Goal: Task Accomplishment & Management: Manage account settings

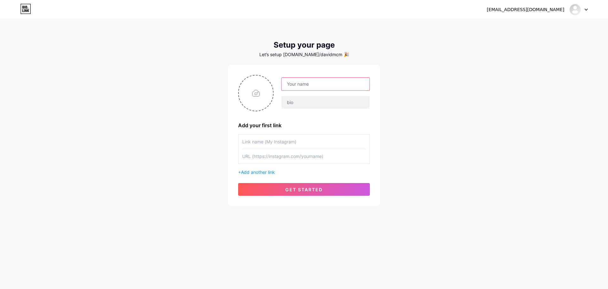
click at [311, 86] on input "text" at bounding box center [326, 84] width 88 height 13
click at [256, 85] on input "file" at bounding box center [256, 92] width 34 height 35
type input "C:\fakepath\Camera_XHS_16987954053981000g00824f1lsr4fk01049ci2qprd6tjopoeib8.jpg"
click at [308, 85] on input "text" at bounding box center [326, 84] width 88 height 13
click at [448, 103] on div "naivexy@gmail.com Dashboard Logout Setup your page Let’s setup bio.link/davidmc…" at bounding box center [304, 113] width 608 height 226
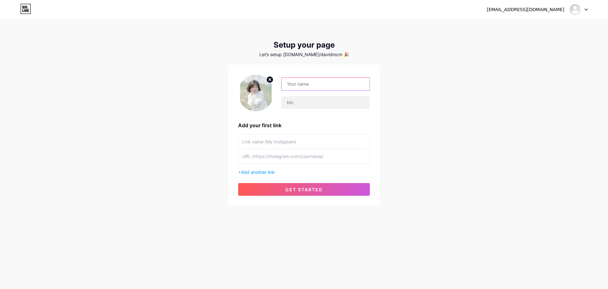
click at [314, 84] on input "text" at bounding box center [326, 84] width 88 height 13
type input "[PERSON_NAME]"
click at [301, 103] on input "text" at bounding box center [326, 102] width 88 height 13
click at [396, 107] on div "naivexy@gmail.com Dashboard Logout Setup your page Let’s setup bio.link/davidmc…" at bounding box center [304, 113] width 608 height 226
click at [270, 143] on input "text" at bounding box center [304, 141] width 124 height 14
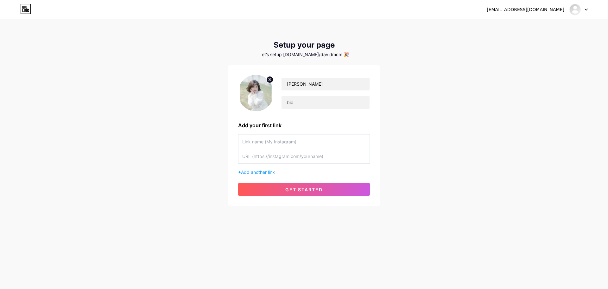
click at [294, 143] on input "text" at bounding box center [304, 141] width 124 height 14
type input "抖音"
click at [272, 159] on input "text" at bounding box center [304, 156] width 124 height 14
click at [303, 100] on input "text" at bounding box center [326, 102] width 88 height 13
click at [261, 155] on input "text" at bounding box center [304, 156] width 124 height 14
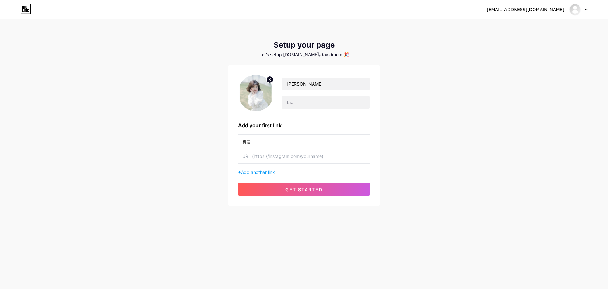
paste input "长按复制此条消息，打开抖音搜索，查看TA的更多作品。 https://v.douyin.com/BFLEQMofdtI/"
drag, startPoint x: 292, startPoint y: 157, endPoint x: 219, endPoint y: 156, distance: 73.2
click at [225, 156] on div "naivexy@gmail.com Dashboard Logout Setup your page Let’s setup bio.link/davidmc…" at bounding box center [304, 113] width 608 height 226
click at [328, 155] on input "[URL][DOMAIN_NAME]" at bounding box center [304, 156] width 124 height 14
type input "[URL][DOMAIN_NAME]"
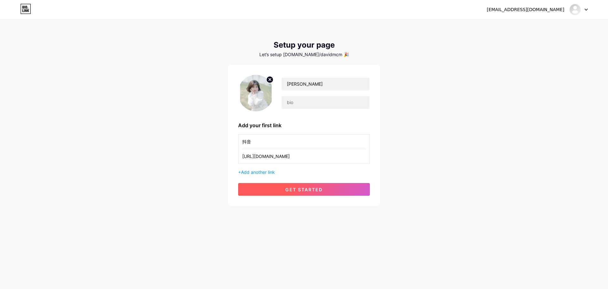
click at [301, 188] on span "get started" at bounding box center [303, 189] width 37 height 5
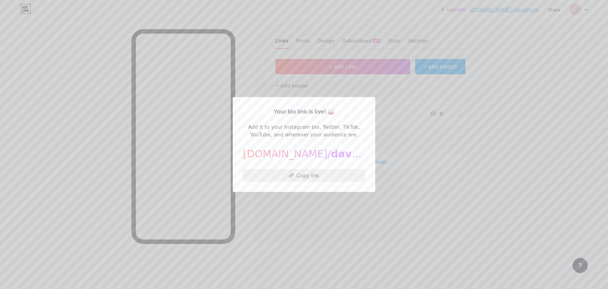
click at [313, 175] on button "Copy link" at bounding box center [304, 175] width 122 height 13
click at [329, 249] on div at bounding box center [304, 144] width 608 height 289
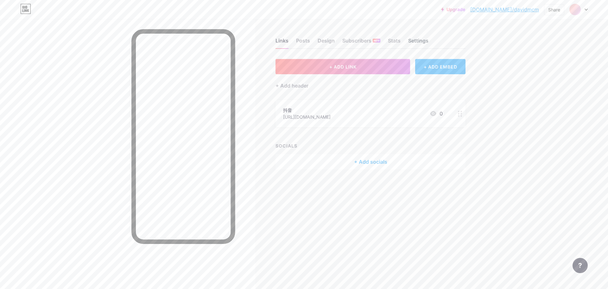
click at [423, 39] on div "Settings" at bounding box center [418, 42] width 20 height 11
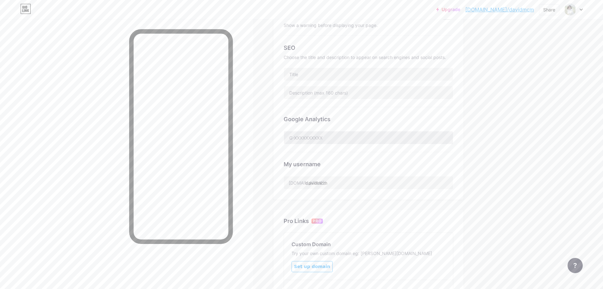
scroll to position [127, 0]
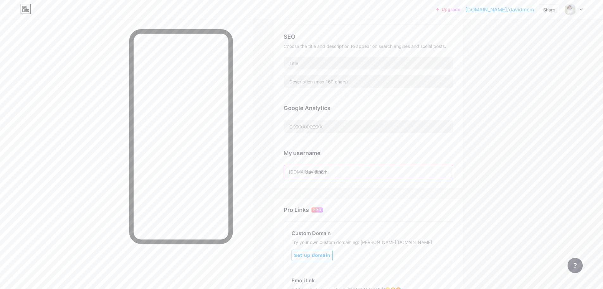
click at [333, 170] on input "davidmcm" at bounding box center [368, 171] width 169 height 13
drag, startPoint x: 343, startPoint y: 169, endPoint x: 306, endPoint y: 170, distance: 36.7
click at [306, 170] on div "bio.link/ davidmcm" at bounding box center [369, 171] width 170 height 13
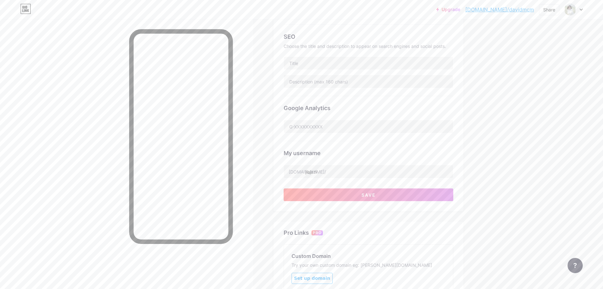
click at [530, 152] on div "Upgrade bio.link/davidm... bio.link/davidmcm Share Switch accounts 佳佳子 bio.link…" at bounding box center [301, 132] width 603 height 519
click at [313, 171] on input "jiajazi" at bounding box center [368, 171] width 169 height 13
type input "jiajiazi"
click at [514, 169] on div "Upgrade bio.link/davidm... bio.link/davidmcm Share Switch accounts 佳佳子 bio.link…" at bounding box center [301, 132] width 603 height 519
click at [396, 192] on button "Save" at bounding box center [369, 194] width 170 height 13
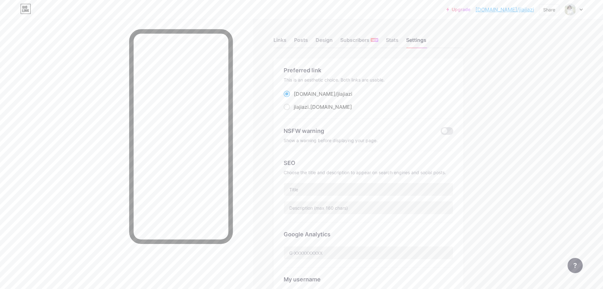
scroll to position [0, 0]
click at [392, 42] on div "Stats" at bounding box center [392, 42] width 13 height 11
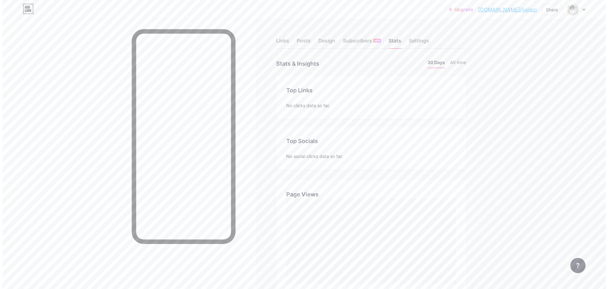
scroll to position [289, 603]
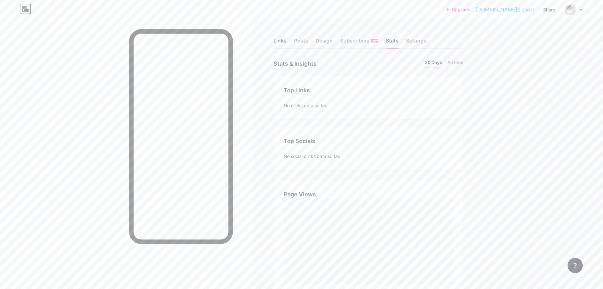
click at [283, 41] on div "Links" at bounding box center [280, 42] width 13 height 11
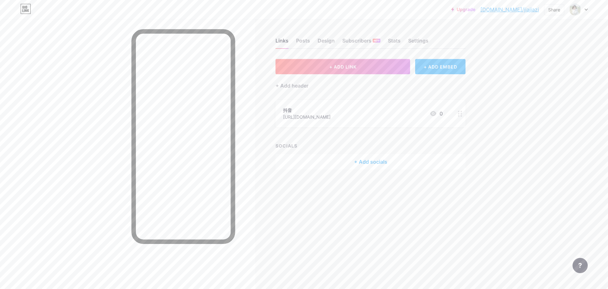
click at [442, 65] on div "+ ADD EMBED" at bounding box center [440, 66] width 50 height 15
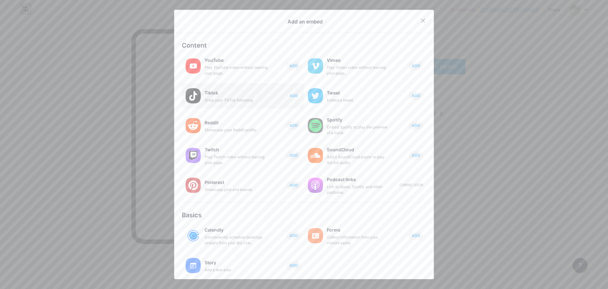
click at [291, 95] on span "ADD" at bounding box center [294, 95] width 9 height 5
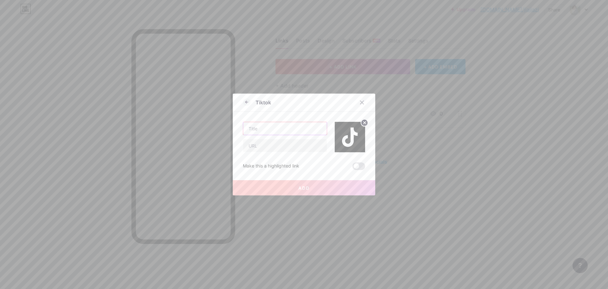
click at [283, 130] on input "text" at bounding box center [285, 128] width 84 height 13
click at [361, 102] on icon at bounding box center [362, 102] width 5 height 5
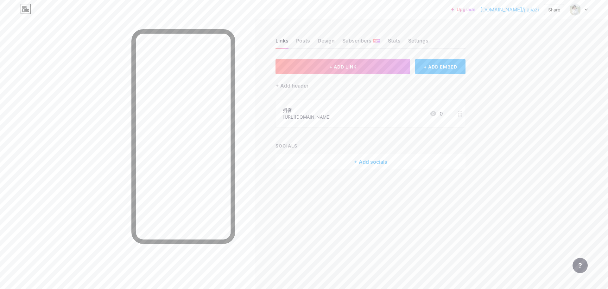
click at [461, 111] on circle at bounding box center [462, 112] width 2 height 2
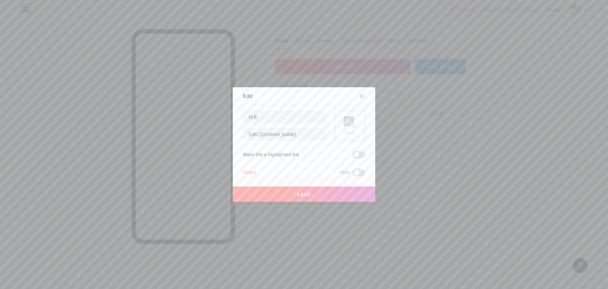
click at [347, 123] on rect at bounding box center [349, 121] width 10 height 10
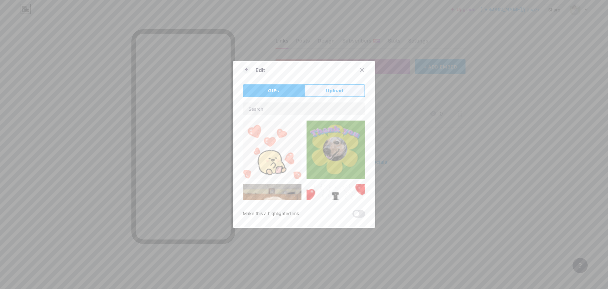
click at [334, 91] on span "Upload" at bounding box center [334, 90] width 17 height 7
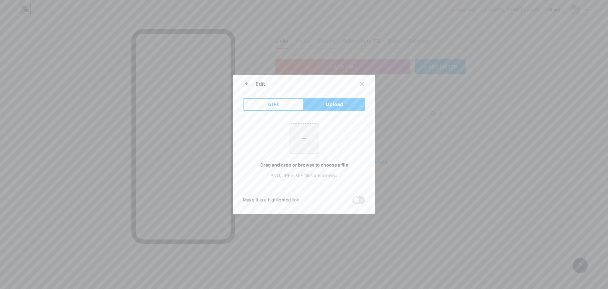
click at [303, 140] on input "file" at bounding box center [304, 139] width 30 height 30
type input "C:\fakepath\抖音.svg"
click at [360, 82] on icon at bounding box center [362, 83] width 5 height 5
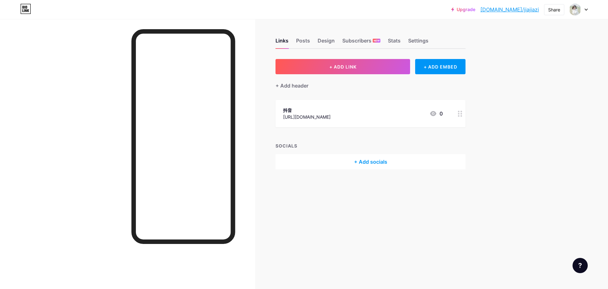
click at [461, 112] on icon at bounding box center [460, 114] width 4 height 6
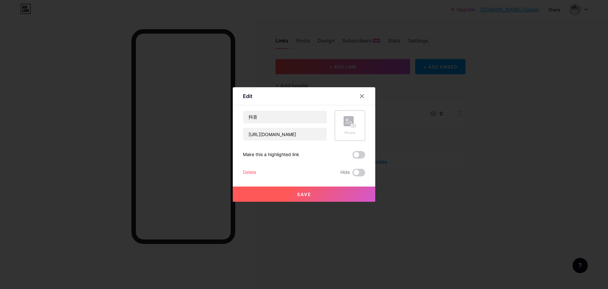
click at [356, 124] on div "Picture" at bounding box center [350, 125] width 30 height 30
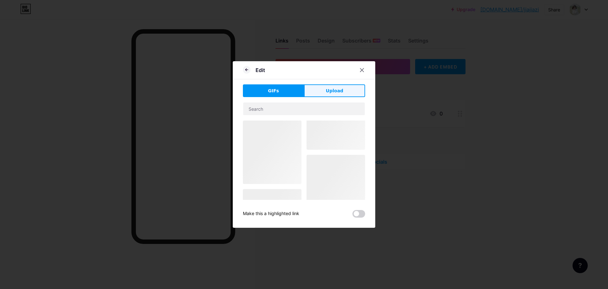
click at [344, 91] on button "Upload" at bounding box center [334, 90] width 61 height 13
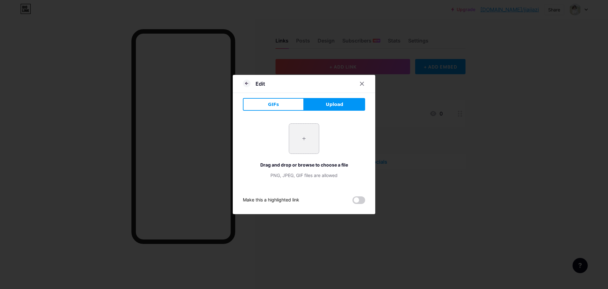
click at [308, 130] on input "file" at bounding box center [304, 139] width 30 height 30
type input "C:\fakepath\抖音.svg"
click at [357, 200] on span at bounding box center [359, 200] width 13 height 8
click at [353, 201] on input "checkbox" at bounding box center [353, 201] width 0 height 0
click at [357, 200] on span at bounding box center [359, 200] width 13 height 8
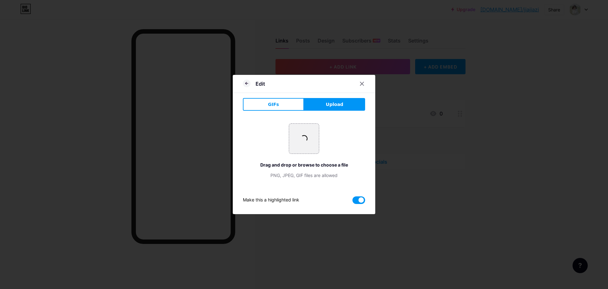
click at [353, 201] on input "checkbox" at bounding box center [353, 201] width 0 height 0
click at [265, 104] on button "GIFs" at bounding box center [273, 104] width 61 height 13
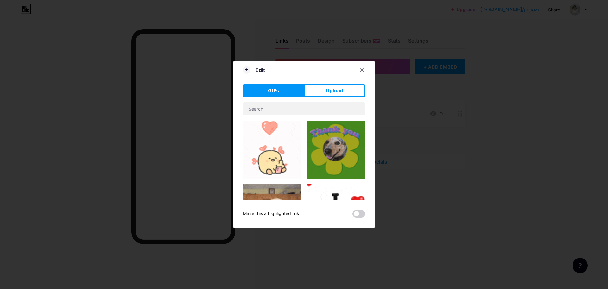
click at [280, 151] on img at bounding box center [272, 149] width 59 height 59
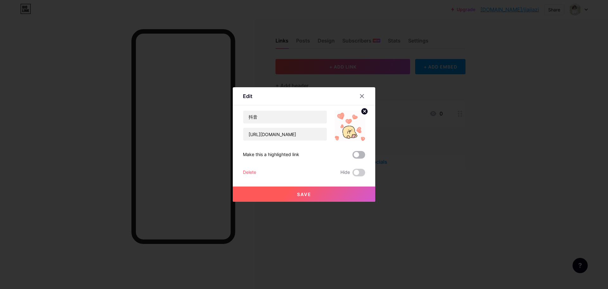
click at [355, 156] on span at bounding box center [359, 155] width 13 height 8
click at [353, 156] on input "checkbox" at bounding box center [353, 156] width 0 height 0
click at [355, 156] on span at bounding box center [359, 155] width 13 height 8
click at [353, 156] on input "checkbox" at bounding box center [353, 156] width 0 height 0
click at [363, 110] on circle at bounding box center [364, 111] width 7 height 7
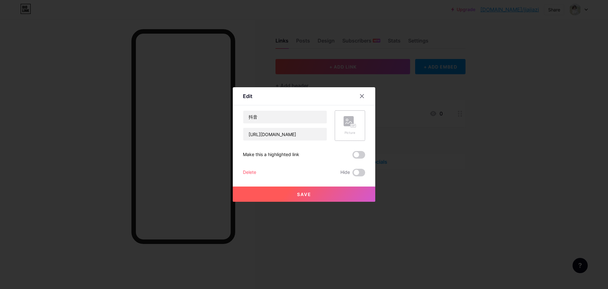
click at [349, 122] on icon at bounding box center [349, 122] width 6 height 2
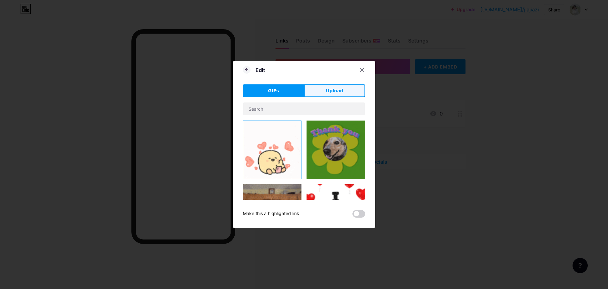
click at [322, 85] on button "Upload" at bounding box center [334, 90] width 61 height 13
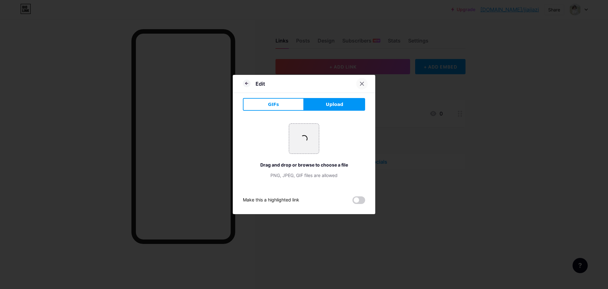
click at [361, 83] on icon at bounding box center [362, 83] width 5 height 5
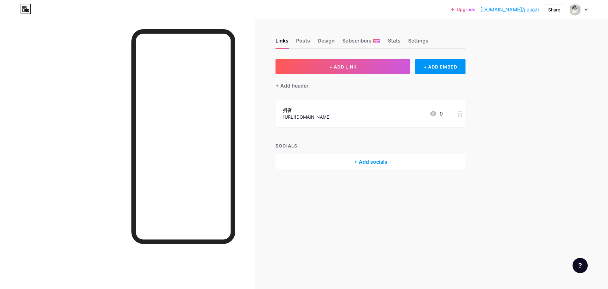
click at [367, 162] on div "+ Add socials" at bounding box center [371, 161] width 190 height 15
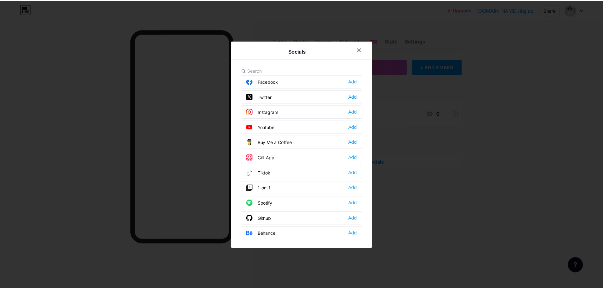
scroll to position [32, 0]
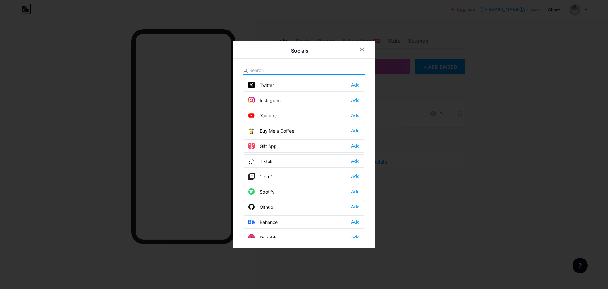
click at [353, 161] on div "Add" at bounding box center [355, 161] width 9 height 6
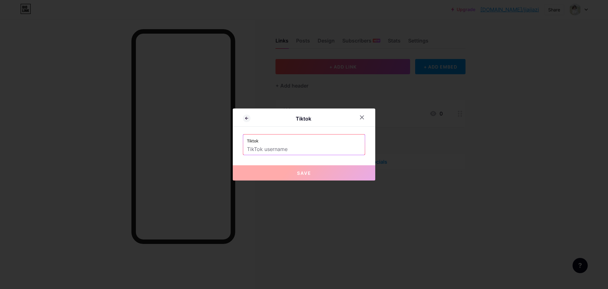
click at [282, 149] on input "text" at bounding box center [304, 149] width 114 height 11
click at [360, 116] on icon at bounding box center [362, 117] width 5 height 5
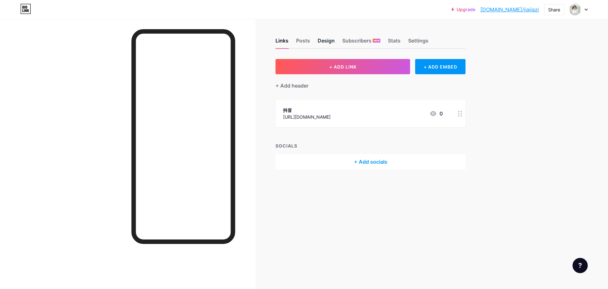
click at [320, 40] on div "Design" at bounding box center [326, 42] width 17 height 11
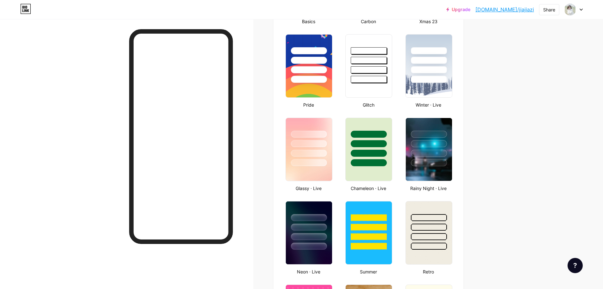
scroll to position [253, 0]
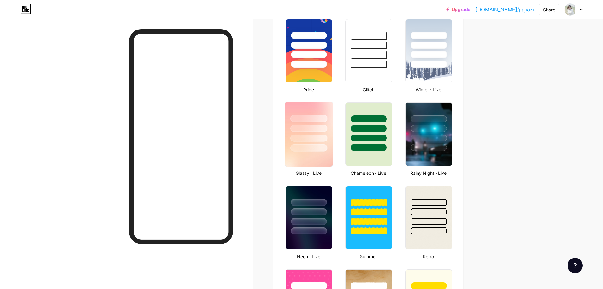
click at [318, 109] on div at bounding box center [309, 127] width 48 height 50
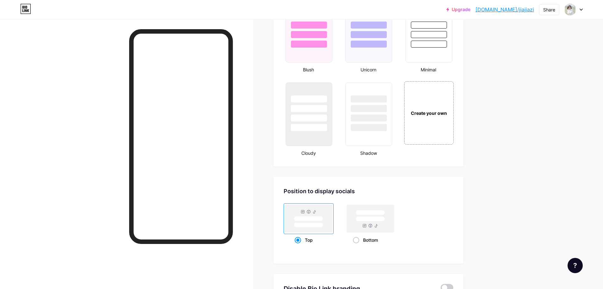
scroll to position [787, 0]
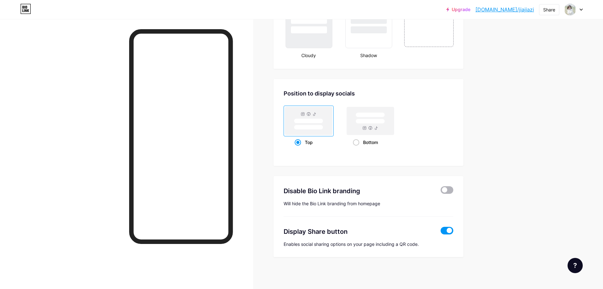
click at [450, 193] on span at bounding box center [447, 190] width 13 height 8
click at [441, 191] on input "checkbox" at bounding box center [441, 191] width 0 height 0
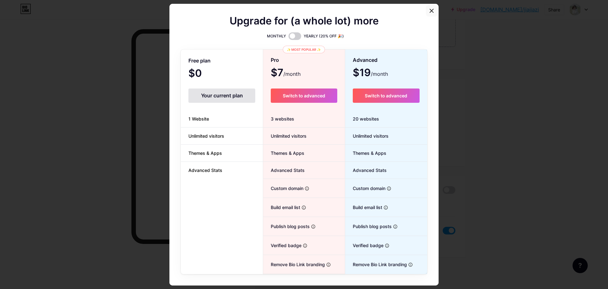
click at [431, 8] on icon at bounding box center [431, 10] width 5 height 5
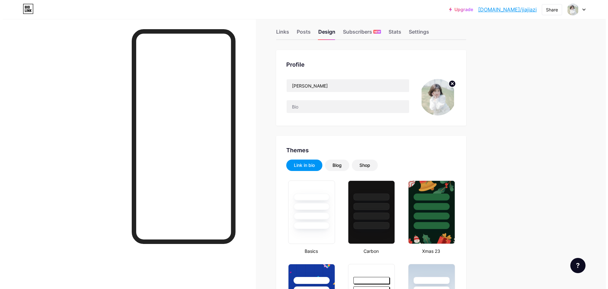
scroll to position [0, 0]
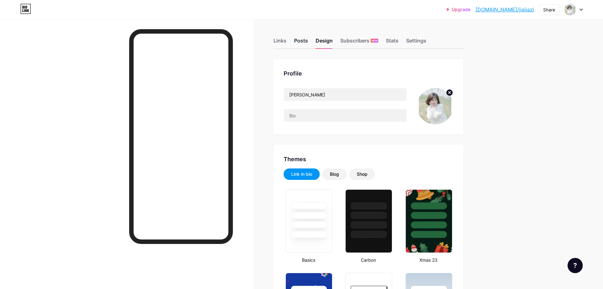
click at [303, 41] on div "Posts" at bounding box center [301, 42] width 14 height 11
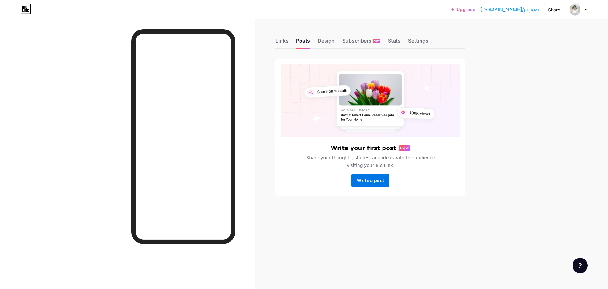
click at [378, 179] on span "Write a post" at bounding box center [370, 179] width 27 height 5
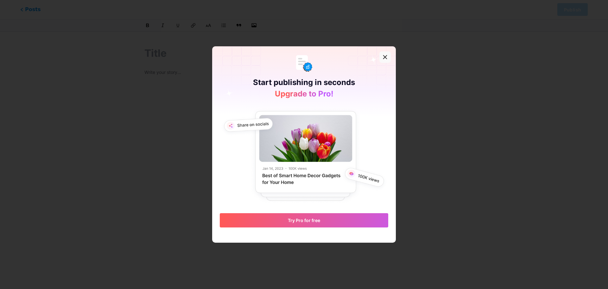
click at [386, 57] on div at bounding box center [384, 56] width 11 height 11
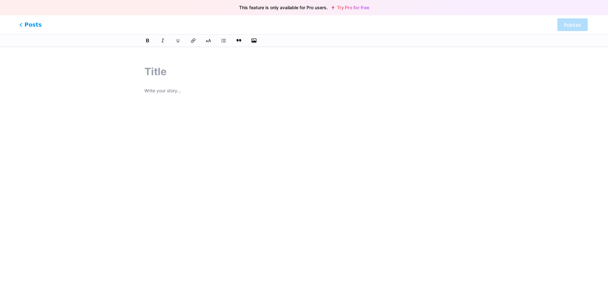
click at [35, 27] on span "Posts" at bounding box center [30, 25] width 22 height 8
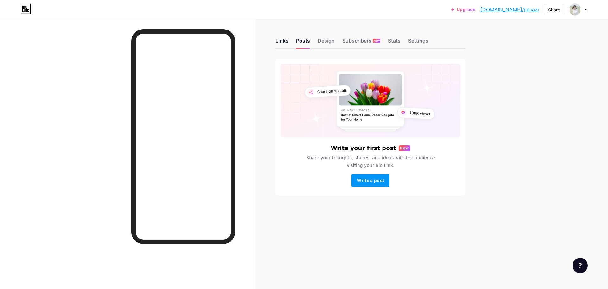
click at [280, 38] on div "Links" at bounding box center [282, 42] width 13 height 11
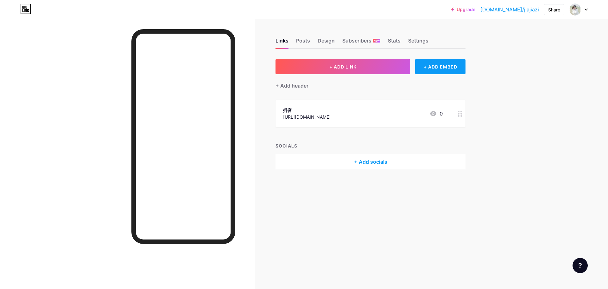
click at [442, 67] on div "+ ADD EMBED" at bounding box center [440, 66] width 50 height 15
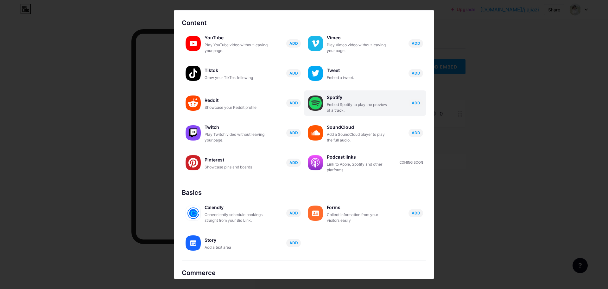
scroll to position [54, 0]
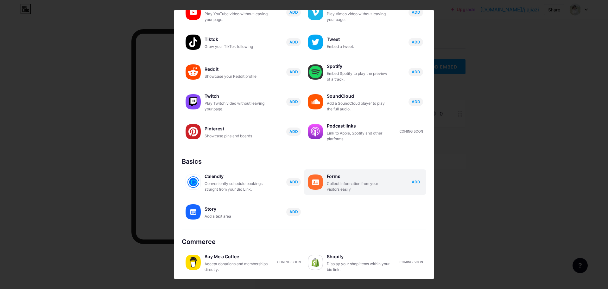
click at [413, 182] on span "ADD" at bounding box center [416, 181] width 9 height 5
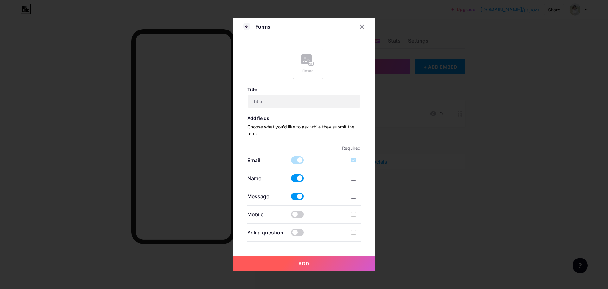
scroll to position [0, 0]
click at [244, 25] on icon at bounding box center [247, 26] width 8 height 8
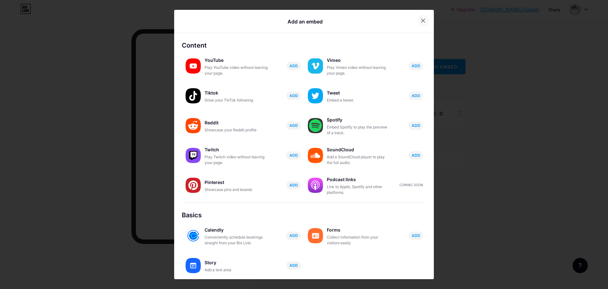
click at [421, 19] on icon at bounding box center [423, 20] width 5 height 5
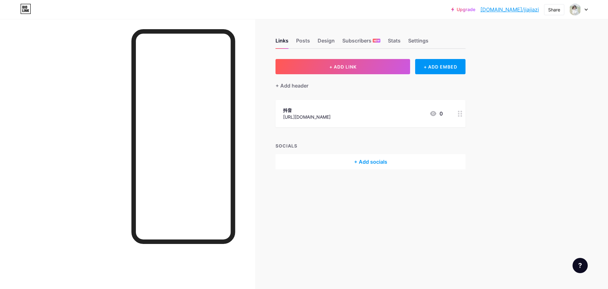
click at [462, 111] on icon at bounding box center [460, 114] width 4 height 6
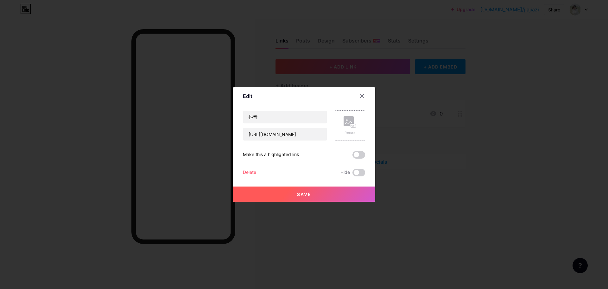
click at [344, 119] on rect at bounding box center [349, 121] width 10 height 10
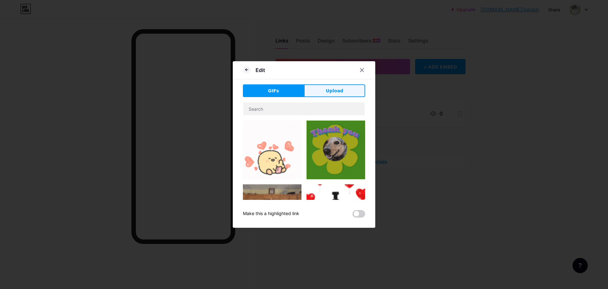
click at [332, 88] on span "Upload" at bounding box center [334, 90] width 17 height 7
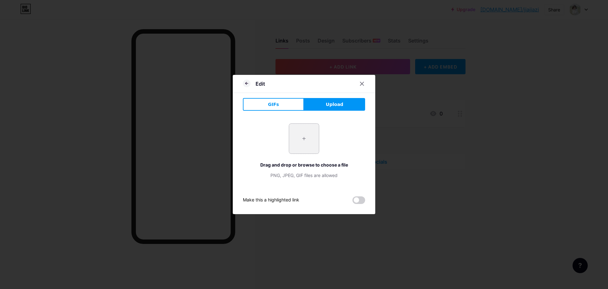
click at [308, 137] on input "file" at bounding box center [304, 139] width 30 height 30
type input "C:\fakepath\抖音.png"
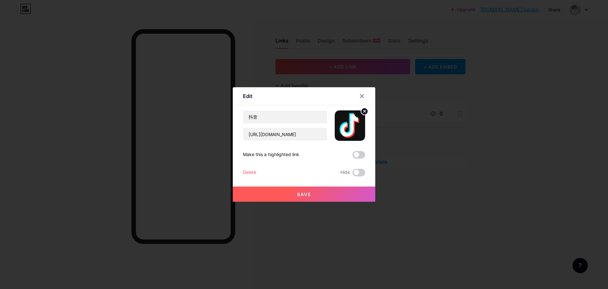
click at [297, 193] on span "Save" at bounding box center [304, 193] width 14 height 5
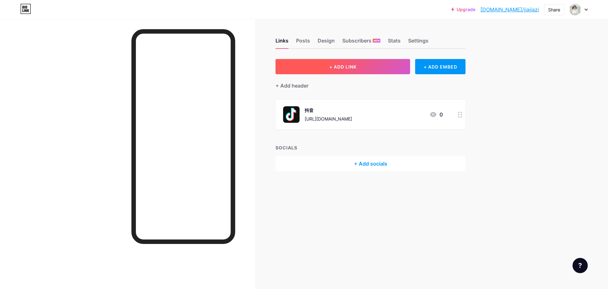
click at [354, 68] on span "+ ADD LINK" at bounding box center [342, 66] width 27 height 5
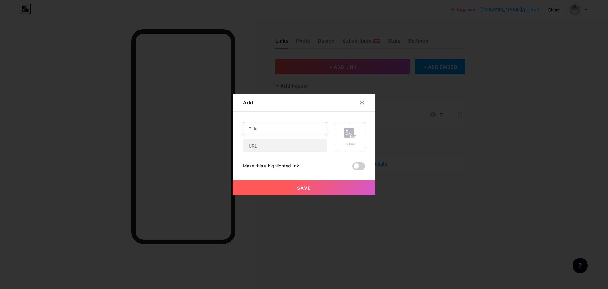
click at [290, 130] on input "text" at bounding box center [285, 128] width 84 height 13
type input "哔哩哔哩"
click at [260, 148] on input "text" at bounding box center [285, 145] width 84 height 13
click at [344, 138] on icon at bounding box center [350, 133] width 13 height 12
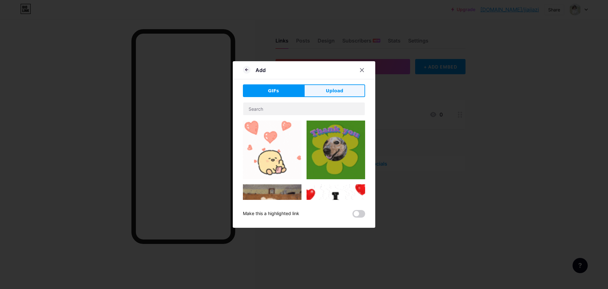
click at [337, 88] on span "Upload" at bounding box center [334, 90] width 17 height 7
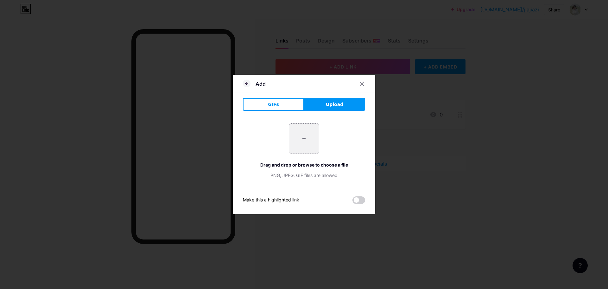
click at [300, 135] on input "file" at bounding box center [304, 139] width 30 height 30
type input "C:\fakepath\哔哩哔哩.png"
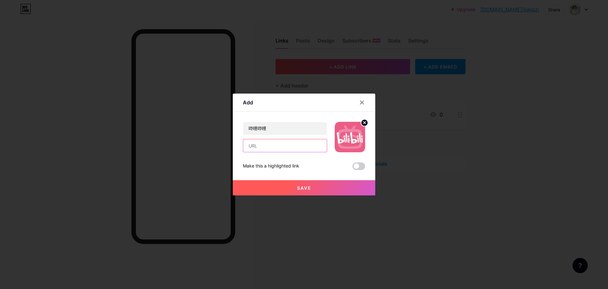
click at [271, 145] on input "text" at bounding box center [285, 145] width 84 height 13
paste input "[URL][DOMAIN_NAME]"
type input "[URL][DOMAIN_NAME]"
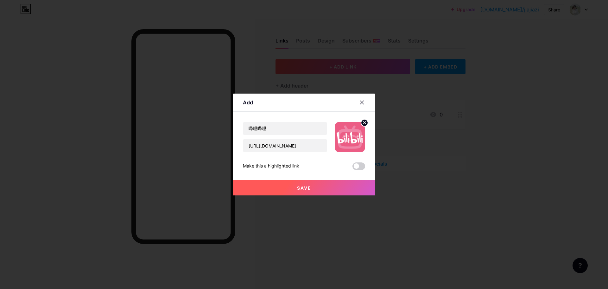
click at [303, 189] on span "Save" at bounding box center [304, 187] width 14 height 5
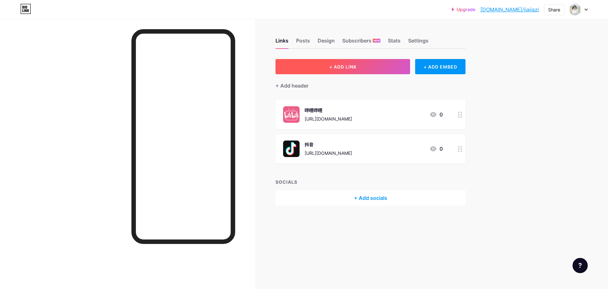
click at [356, 69] on span "+ ADD LINK" at bounding box center [342, 66] width 27 height 5
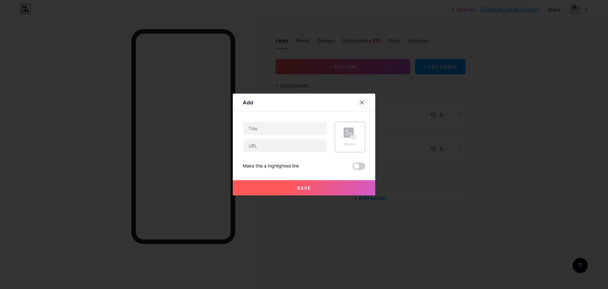
click at [362, 101] on icon at bounding box center [362, 102] width 5 height 5
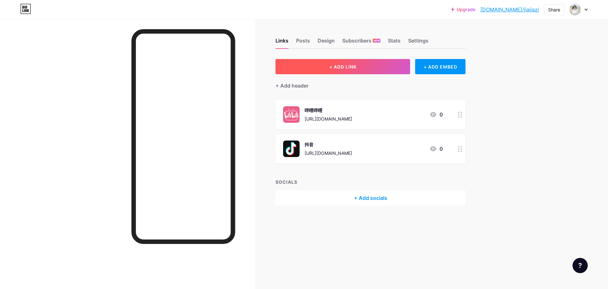
click at [340, 66] on span "+ ADD LINK" at bounding box center [342, 66] width 27 height 5
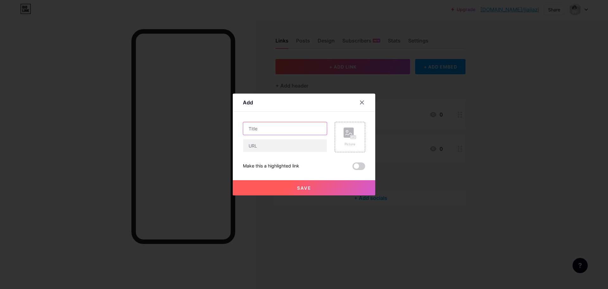
click at [272, 125] on input "text" at bounding box center [285, 128] width 84 height 13
type input "小红书"
click at [346, 138] on icon at bounding box center [350, 133] width 13 height 12
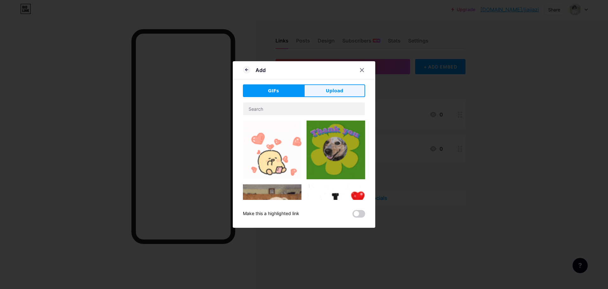
click at [334, 91] on span "Upload" at bounding box center [334, 90] width 17 height 7
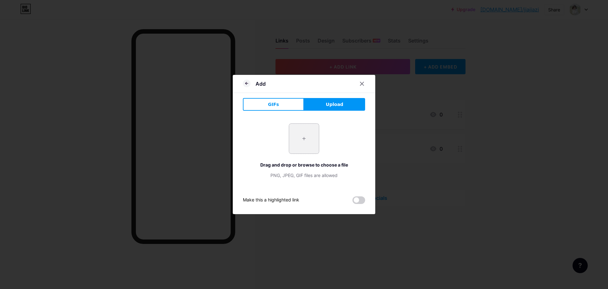
click at [306, 137] on input "file" at bounding box center [304, 139] width 30 height 30
click at [298, 142] on input "file" at bounding box center [304, 139] width 30 height 30
type input "C:\fakepath\小红书.png"
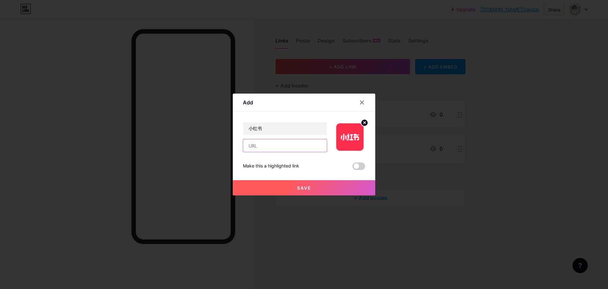
click at [269, 147] on input "text" at bounding box center [285, 145] width 84 height 13
paste input "[URL][DOMAIN_NAME]"
type input "[URL][DOMAIN_NAME]"
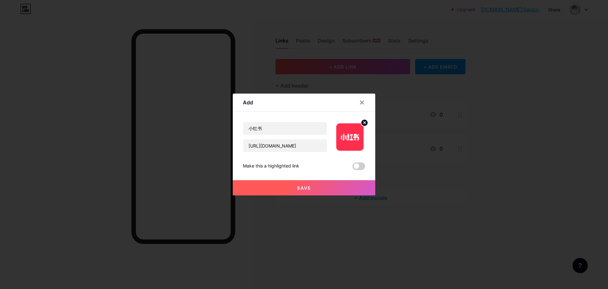
click at [305, 190] on span "Save" at bounding box center [304, 187] width 14 height 5
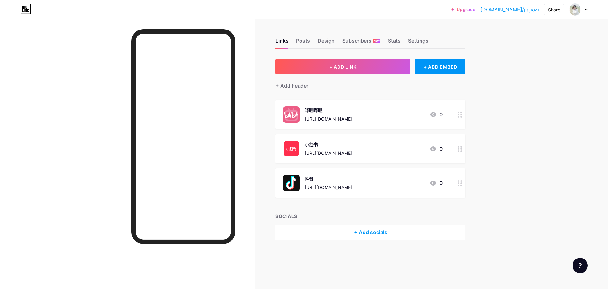
click at [458, 148] on div at bounding box center [460, 148] width 11 height 29
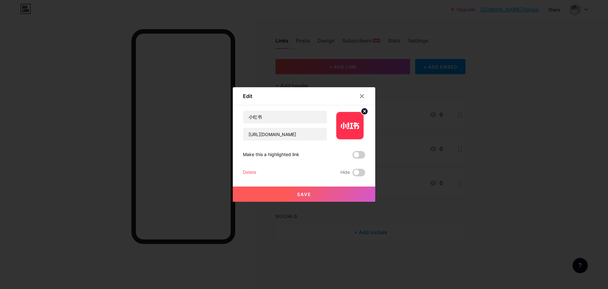
click at [361, 111] on circle at bounding box center [364, 111] width 7 height 7
click at [347, 122] on icon at bounding box center [349, 122] width 6 height 2
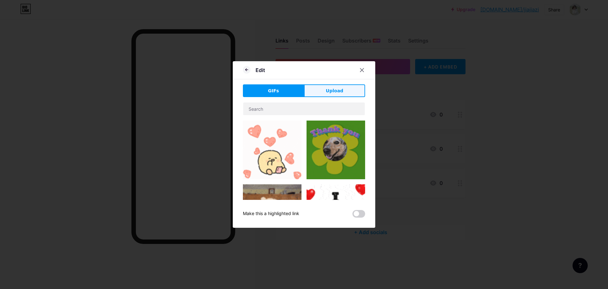
click at [335, 91] on span "Upload" at bounding box center [334, 90] width 17 height 7
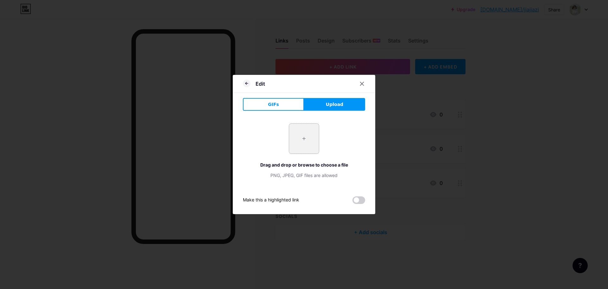
click at [303, 130] on input "file" at bounding box center [304, 139] width 30 height 30
type input "C:\fakepath\小红书 (1).png"
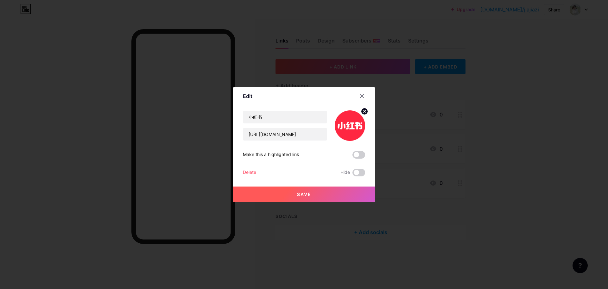
click at [281, 195] on button "Save" at bounding box center [304, 193] width 143 height 15
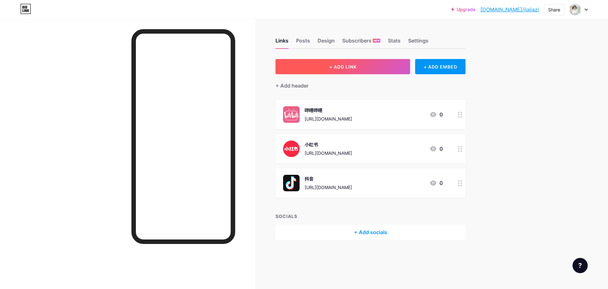
click at [346, 67] on span "+ ADD LINK" at bounding box center [342, 66] width 27 height 5
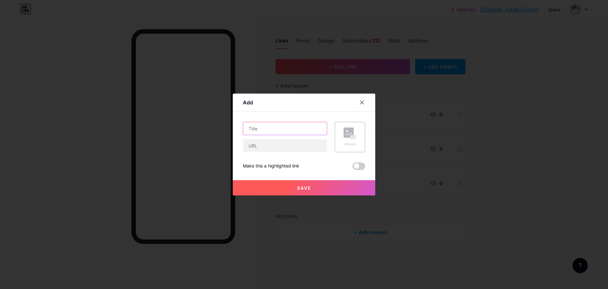
click at [271, 130] on input "text" at bounding box center [285, 128] width 84 height 13
type input "网易云音乐"
click at [344, 137] on rect at bounding box center [349, 132] width 10 height 10
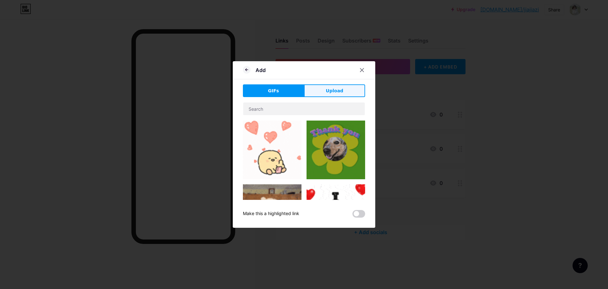
click at [337, 90] on span "Upload" at bounding box center [334, 90] width 17 height 7
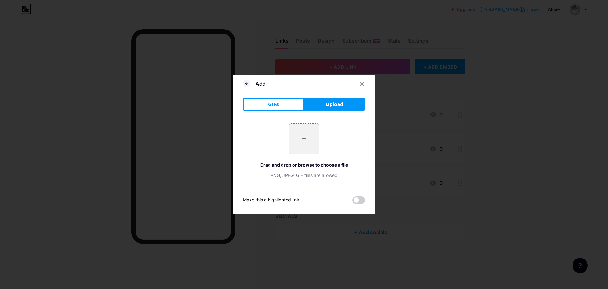
click at [301, 130] on input "file" at bounding box center [304, 139] width 30 height 30
click at [274, 106] on span "GIFs" at bounding box center [273, 104] width 11 height 7
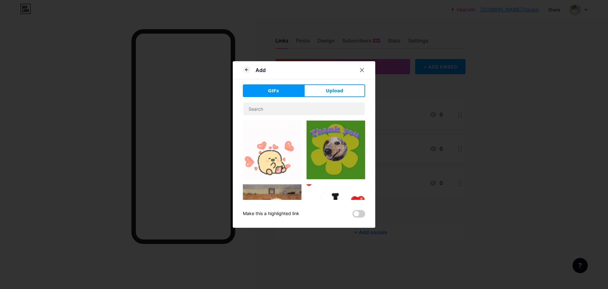
click at [240, 63] on div "Add GIFs Upload Content YouTube Play YouTube video without leaving your page. A…" at bounding box center [304, 144] width 143 height 166
click at [245, 71] on icon at bounding box center [247, 70] width 8 height 8
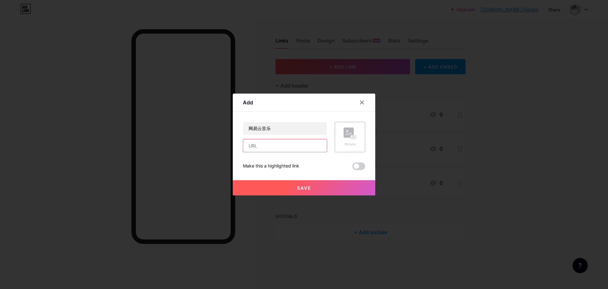
click at [272, 145] on input "text" at bounding box center [285, 145] width 84 height 13
paste input "[URL][DOMAIN_NAME]"
type input "[URL][DOMAIN_NAME]"
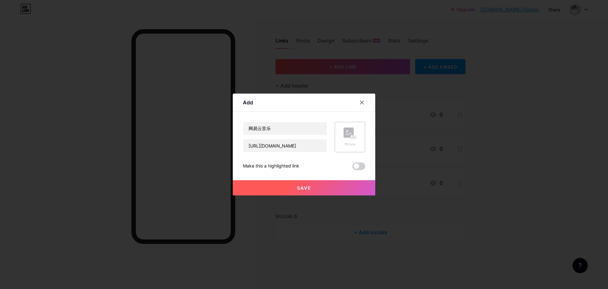
click at [348, 143] on div "Picture" at bounding box center [350, 144] width 13 height 5
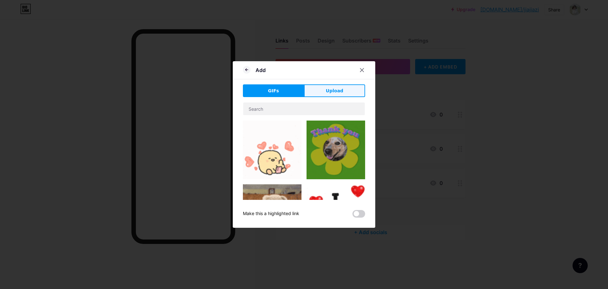
click at [332, 93] on span "Upload" at bounding box center [334, 90] width 17 height 7
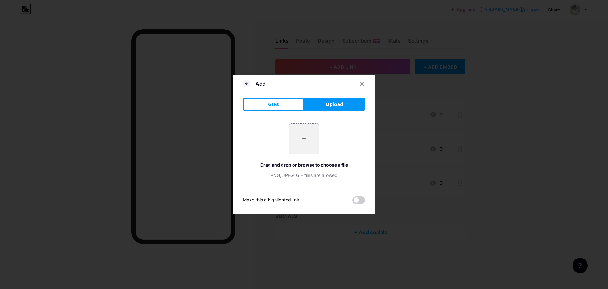
click at [304, 137] on input "file" at bounding box center [304, 139] width 30 height 30
type input "C:\fakepath\wangyiyun-copy.png"
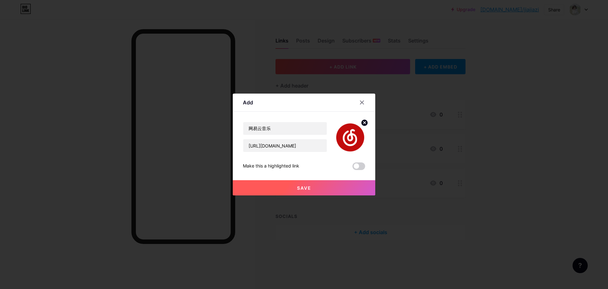
click at [306, 187] on span "Save" at bounding box center [304, 187] width 14 height 5
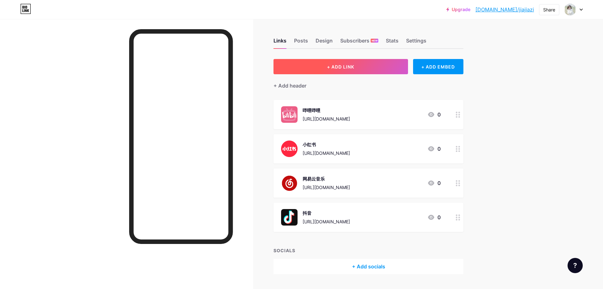
click at [363, 70] on button "+ ADD LINK" at bounding box center [341, 66] width 135 height 15
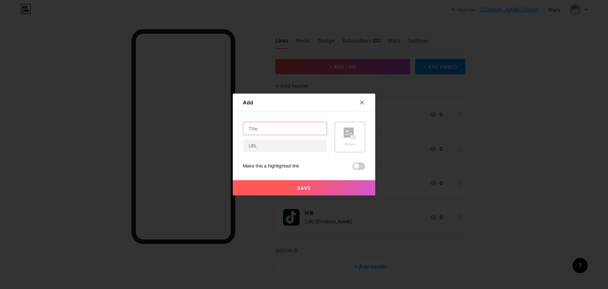
click at [285, 131] on input "text" at bounding box center [285, 128] width 84 height 13
type input "QQ音乐"
click at [266, 144] on input "text" at bounding box center [285, 145] width 84 height 13
paste input "分享歌手 【[PERSON_NAME]_zZ】[URL][DOMAIN_NAME] @QQ音乐"
drag, startPoint x: 285, startPoint y: 145, endPoint x: 230, endPoint y: 146, distance: 55.8
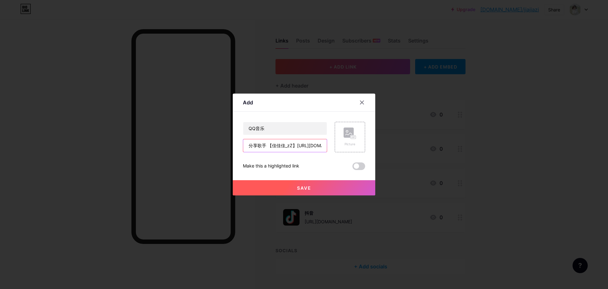
click at [230, 146] on div "Add Content YouTube Play YouTube video without leaving your page. ADD Vimeo Pla…" at bounding box center [304, 144] width 608 height 289
click at [300, 145] on input "分享歌手 【佳佳佳_zZ】[URL][DOMAIN_NAME]" at bounding box center [285, 145] width 84 height 13
drag, startPoint x: 294, startPoint y: 146, endPoint x: 222, endPoint y: 143, distance: 72.6
click at [222, 143] on div "Add Content YouTube Play YouTube video without leaving your page. ADD Vimeo Pla…" at bounding box center [304, 144] width 608 height 289
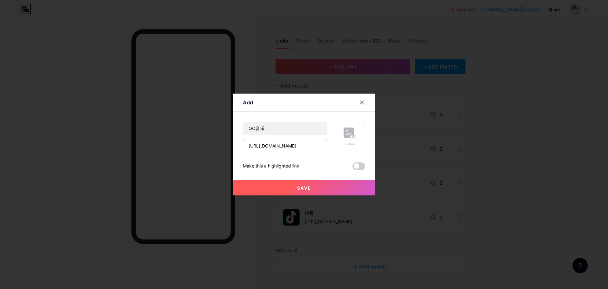
drag, startPoint x: 245, startPoint y: 146, endPoint x: 324, endPoint y: 146, distance: 78.9
click at [324, 146] on input "[URL][DOMAIN_NAME]" at bounding box center [285, 145] width 84 height 13
click at [283, 144] on input "[URL][DOMAIN_NAME]" at bounding box center [285, 145] width 84 height 13
paste input "[DOMAIN_NAME][URL]"
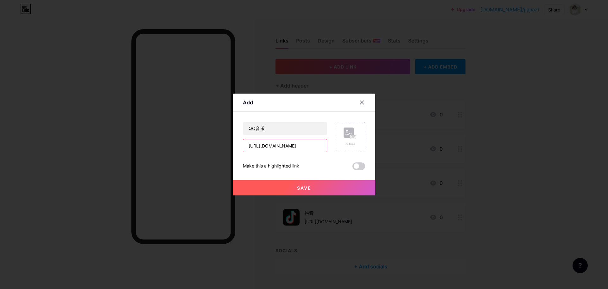
scroll to position [0, 30]
type input "[URL][DOMAIN_NAME]"
click at [348, 138] on icon at bounding box center [350, 133] width 13 height 12
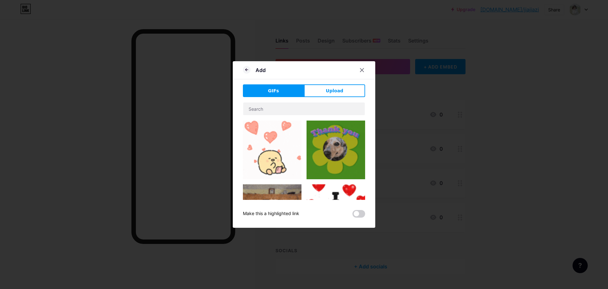
click at [331, 91] on span "Upload" at bounding box center [334, 90] width 17 height 7
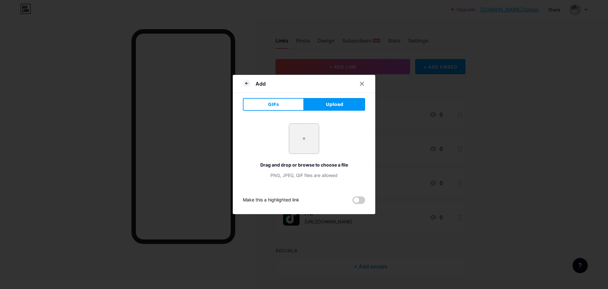
click at [306, 134] on input "file" at bounding box center [304, 139] width 30 height 30
type input "C:\fakepath\QQ音乐.png"
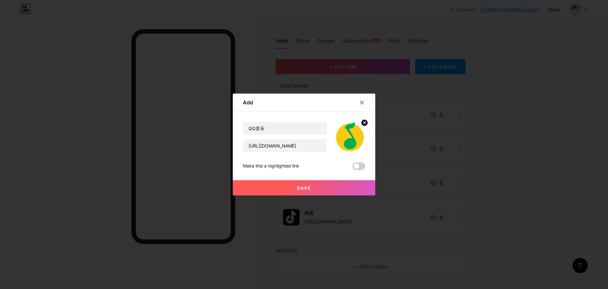
click at [300, 189] on span "Save" at bounding box center [304, 187] width 14 height 5
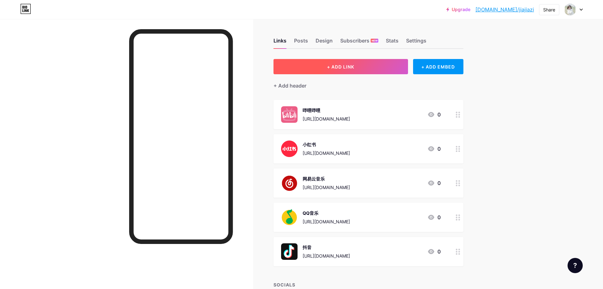
click at [352, 65] on span "+ ADD LINK" at bounding box center [340, 66] width 27 height 5
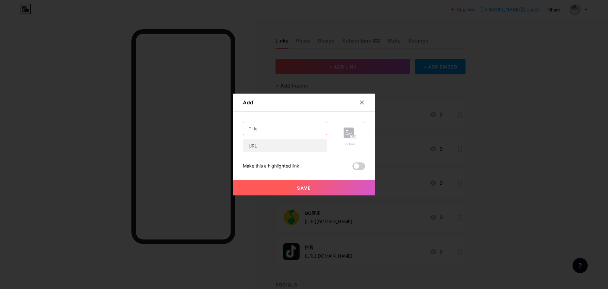
click at [278, 125] on input "text" at bounding box center [285, 128] width 84 height 13
click at [250, 130] on input "5Sing" at bounding box center [285, 128] width 84 height 13
type input "5 Sing"
click at [341, 136] on div "Picture" at bounding box center [350, 137] width 30 height 30
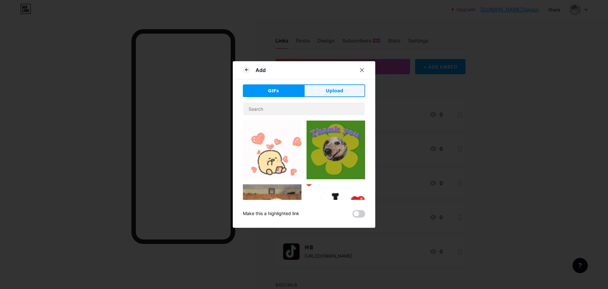
click at [340, 88] on span "Upload" at bounding box center [334, 90] width 17 height 7
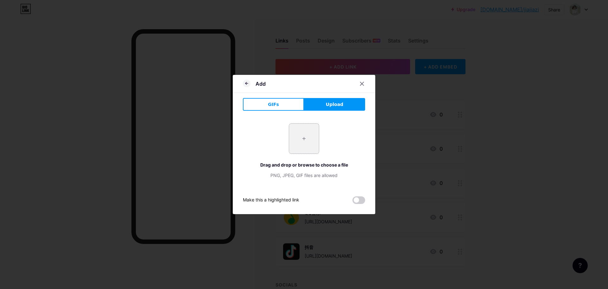
click at [297, 134] on input "file" at bounding box center [304, 139] width 30 height 30
type input "C:\fakepath\5sing音乐.png"
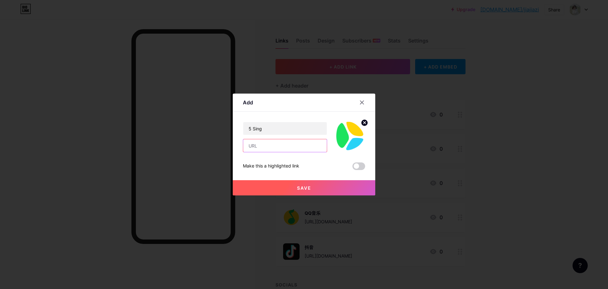
click at [264, 145] on input "text" at bounding box center [285, 145] width 84 height 13
paste input "[URL][DOMAIN_NAME]"
type input "[URL][DOMAIN_NAME]"
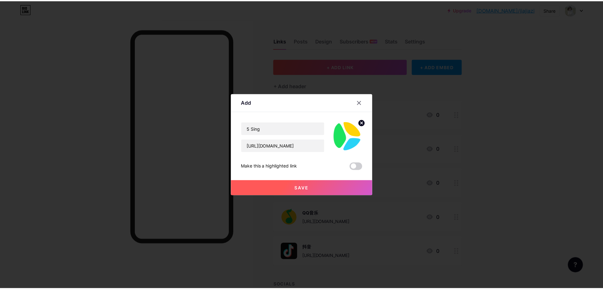
scroll to position [0, 0]
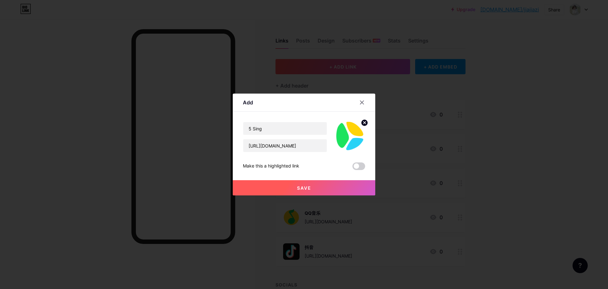
click at [304, 189] on span "Save" at bounding box center [304, 187] width 14 height 5
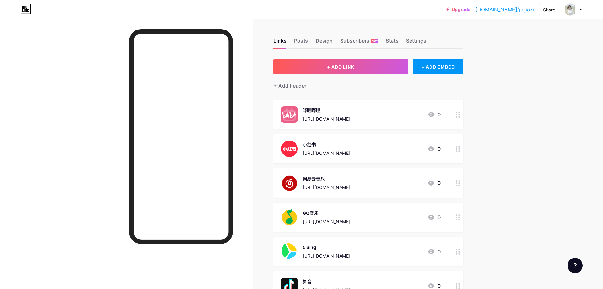
click at [455, 215] on div "QQ音乐 [URL][DOMAIN_NAME] 0" at bounding box center [369, 216] width 190 height 29
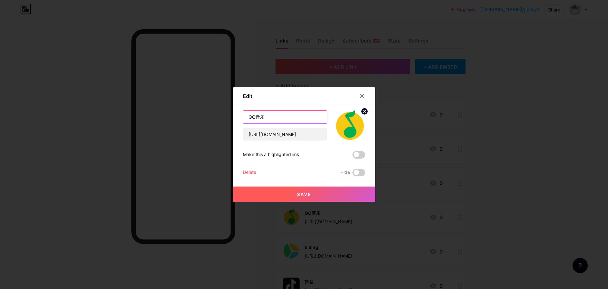
click at [252, 118] on input "QQ音乐" at bounding box center [285, 117] width 84 height 13
type input "QQ 音乐"
click at [296, 190] on button "Save" at bounding box center [304, 193] width 143 height 15
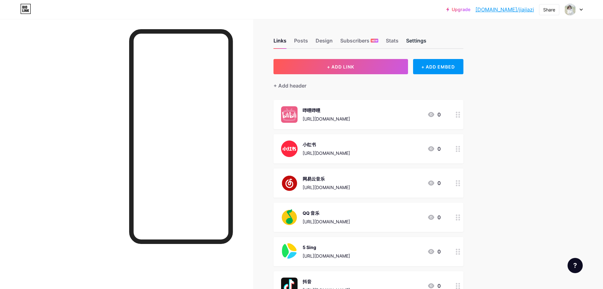
click at [422, 39] on div "Settings" at bounding box center [416, 42] width 20 height 11
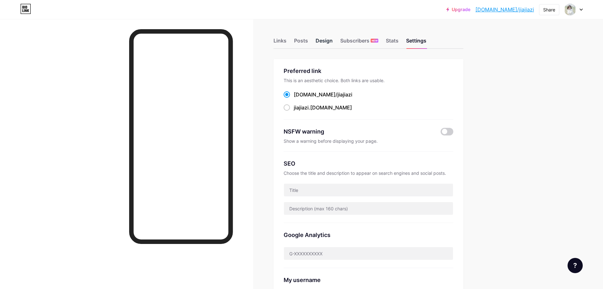
click at [326, 39] on div "Design" at bounding box center [324, 42] width 17 height 11
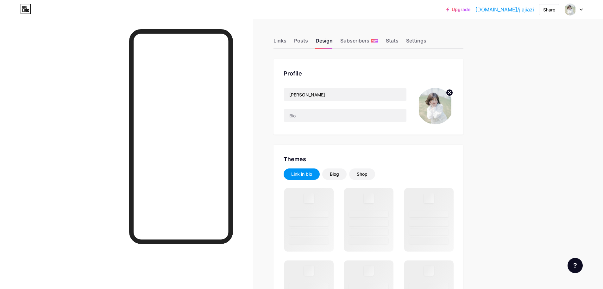
click at [436, 104] on img at bounding box center [435, 106] width 36 height 36
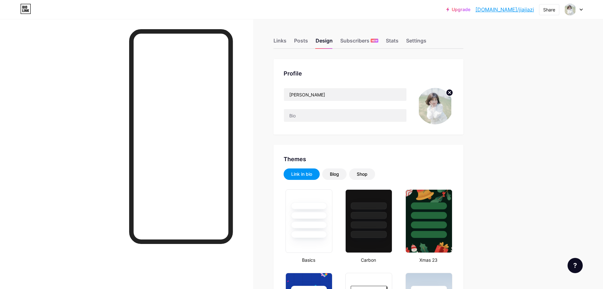
click at [450, 94] on circle at bounding box center [449, 92] width 7 height 7
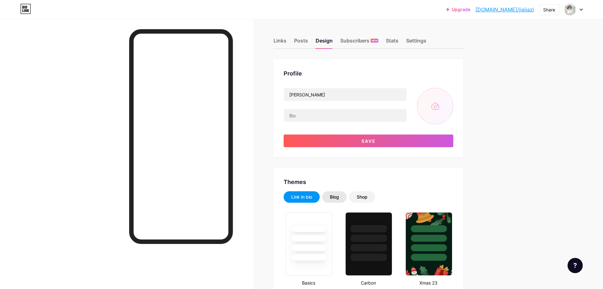
click at [338, 198] on div "Blog" at bounding box center [334, 197] width 9 height 6
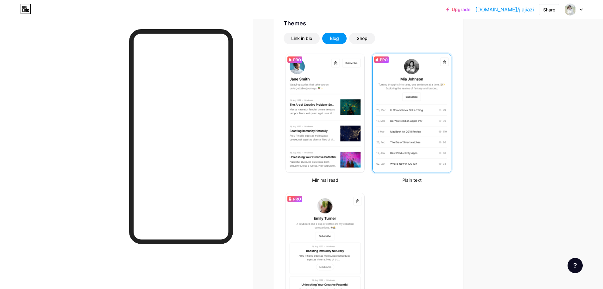
scroll to position [32, 0]
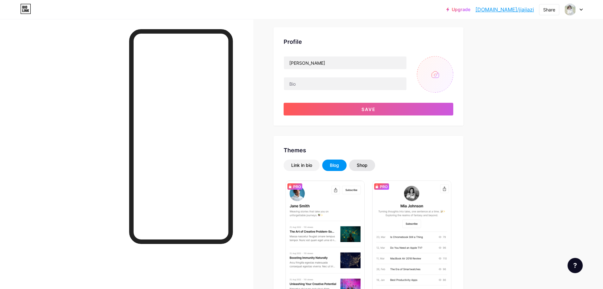
click at [362, 164] on div "Shop" at bounding box center [362, 165] width 11 height 6
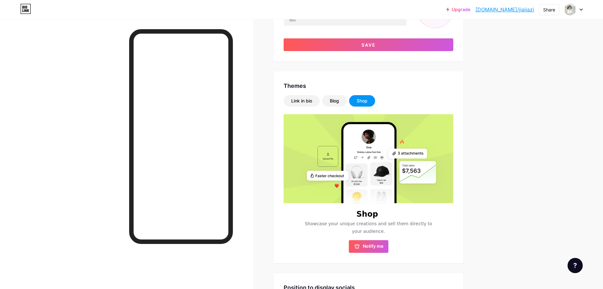
scroll to position [95, 0]
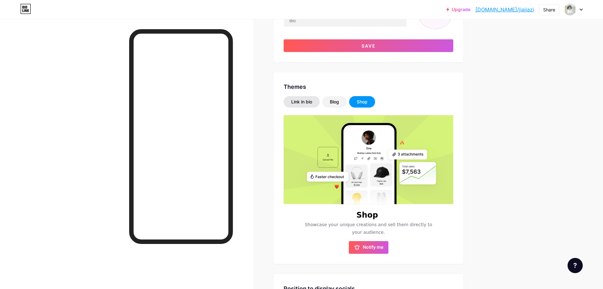
click at [310, 100] on div "Link in bio" at bounding box center [301, 102] width 21 height 6
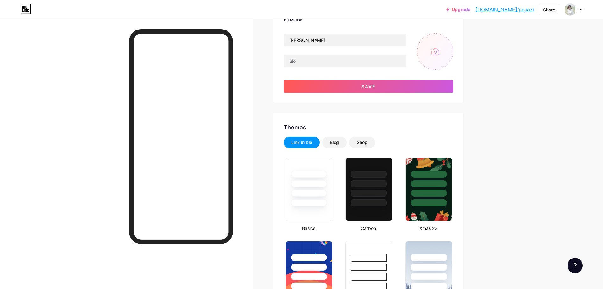
scroll to position [0, 0]
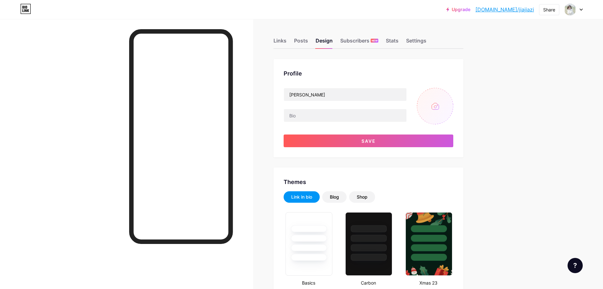
click at [440, 108] on input "file" at bounding box center [435, 106] width 36 height 36
type input "C:\fakepath\06da3c1fc1e4f06a43964af8e294c55d66b64e77d19823cc4a5e6ee9558dac57.jpg"
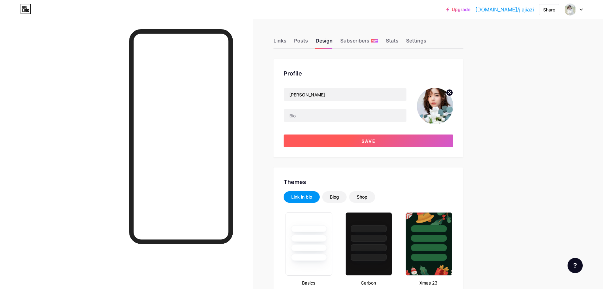
click at [397, 140] on button "Save" at bounding box center [369, 140] width 170 height 13
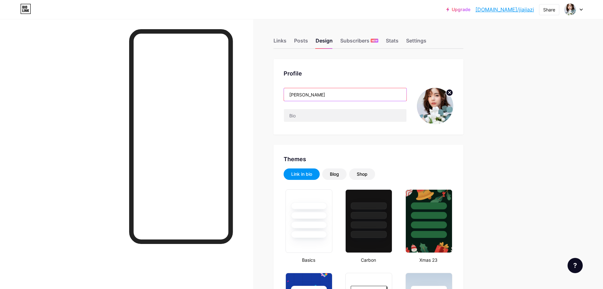
click at [322, 91] on input "[PERSON_NAME]" at bounding box center [345, 94] width 123 height 13
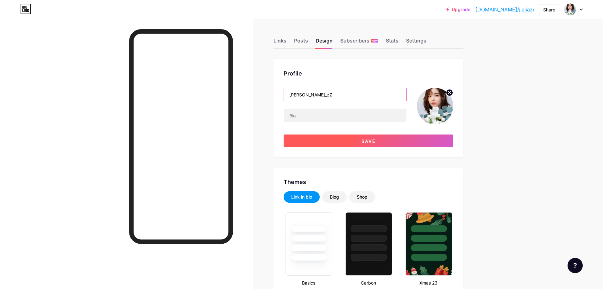
type input "[PERSON_NAME]_zZ"
click at [371, 142] on span "Save" at bounding box center [369, 140] width 14 height 5
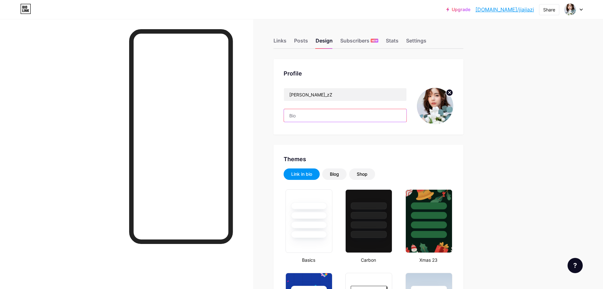
click at [301, 116] on input "text" at bounding box center [345, 115] width 123 height 13
paste input "wo:佳佳佳 zZ 《完蛋 我被美女包围了》[PERSON_NAME]扮演者^ 感谢喜欢！！！ 线上商务合作线下活动及影视邀约: jiajiazishangw…"
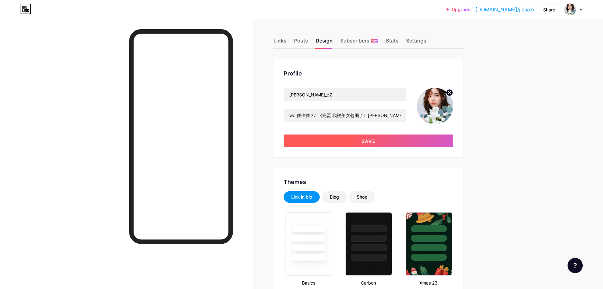
click at [366, 141] on span "Save" at bounding box center [369, 140] width 14 height 5
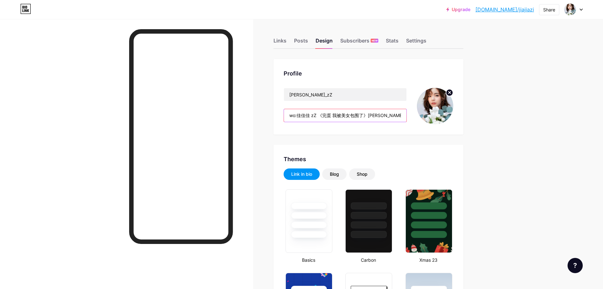
click at [321, 115] on input "wo:佳佳佳 zZ 《完蛋 我被美女包围了》[PERSON_NAME]扮演者^ 感谢喜欢！！！ 线上商务合作线下活动及影视邀约: jiajiazishangw…" at bounding box center [345, 115] width 123 height 13
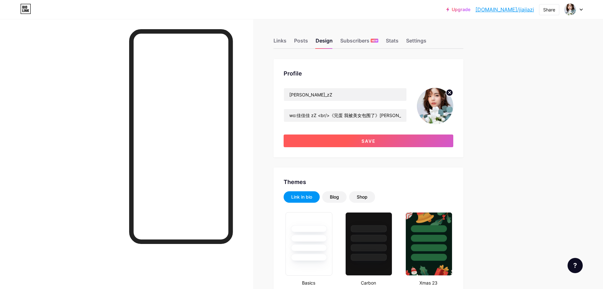
click at [347, 141] on button "Save" at bounding box center [369, 140] width 170 height 13
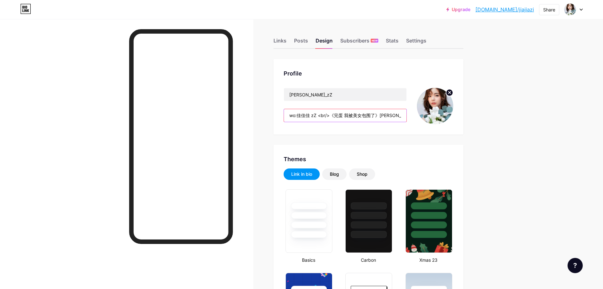
drag, startPoint x: 333, startPoint y: 114, endPoint x: 318, endPoint y: 114, distance: 14.9
click at [318, 114] on input "wo:佳佳佳 zZ <br/>《完蛋 我被美女包围了》[PERSON_NAME]扮演者^ 感谢喜欢！！！ 线上商务合作线下活动及影视邀约: jiajiazis…" at bounding box center [345, 115] width 123 height 13
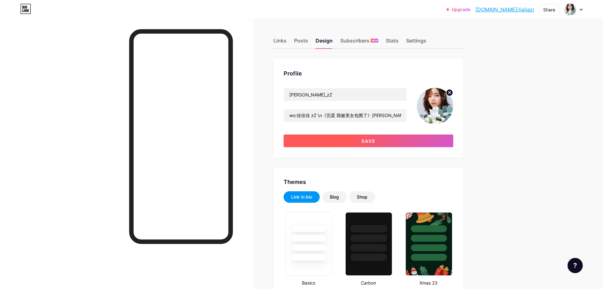
click at [344, 141] on button "Save" at bounding box center [369, 140] width 170 height 13
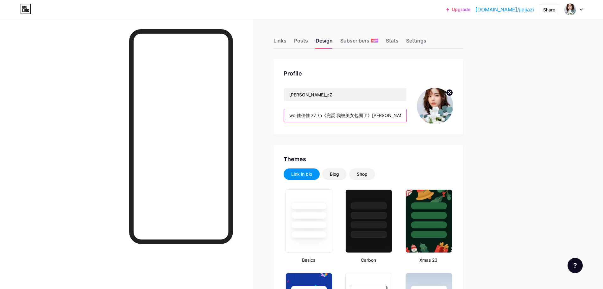
drag, startPoint x: 326, startPoint y: 114, endPoint x: 319, endPoint y: 115, distance: 7.3
click at [319, 115] on input "wo:佳佳佳 zZ \n《完蛋 我被美女包围了》[PERSON_NAME]扮演者^ 感谢喜欢！！！ 线上商务合作线下活动及影视邀约: jiajiazishan…" at bounding box center [345, 115] width 123 height 13
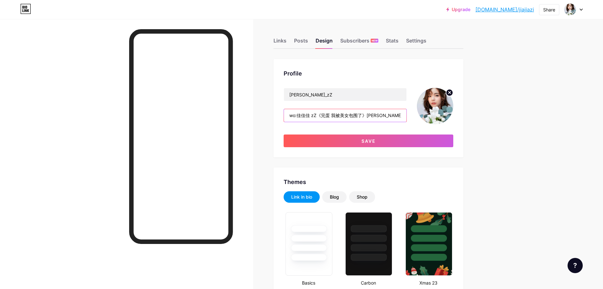
drag, startPoint x: 321, startPoint y: 115, endPoint x: 302, endPoint y: 115, distance: 19.0
click at [302, 115] on input "wo:佳佳佳 zZ《完蛋 我被美女包围了》[PERSON_NAME]扮演者^ 感谢喜欢！！！ 线上商务合作线下活动及影视邀约: jiajiazishangwu…" at bounding box center [345, 115] width 123 height 13
click at [321, 114] on input "wo:佳佳佳 zZ《完蛋 我被美女包围了》[PERSON_NAME]扮演者^ 感谢喜欢！！！ 线上商务合作线下活动及影视邀约: jiajiazishangwu…" at bounding box center [345, 115] width 123 height 13
drag, startPoint x: 321, startPoint y: 115, endPoint x: 281, endPoint y: 115, distance: 39.6
click at [281, 115] on div "Profile [PERSON_NAME]_zZ wo:佳佳佳 zZ《完蛋 我被美女包围了》[PERSON_NAME]扮演者^ 感谢喜欢！！！ 线上商务合作线…" at bounding box center [369, 108] width 190 height 98
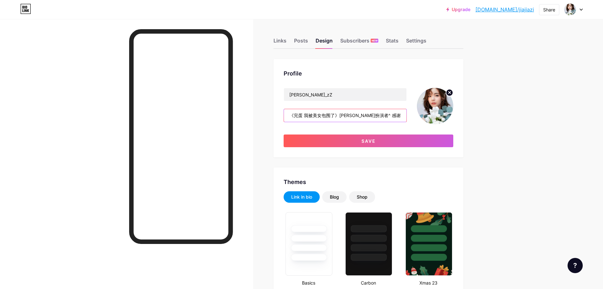
click at [366, 115] on input "《完蛋 我被美女包围了》[PERSON_NAME]扮演者^ 感谢喜欢！！！ 线上商务合作线下活动及影视邀约: jiajiazishangwu@163. com" at bounding box center [345, 115] width 123 height 13
drag, startPoint x: 402, startPoint y: 115, endPoint x: 415, endPoint y: 116, distance: 12.8
click at [415, 116] on div "[PERSON_NAME]_zZ 《完蛋 我被美女包围了》[PERSON_NAME]扮演者^v^ 感谢喜欢！！！ 线上商务合作线下活动及影视邀约: jiaji…" at bounding box center [369, 106] width 170 height 36
click at [336, 114] on input "《完蛋 我被美女包围了》[PERSON_NAME]扮演者^v^ 感谢喜欢！！！ 线上商务合作线下活动及影视邀约: jiajiazishangwu@163. c…" at bounding box center [345, 115] width 123 height 13
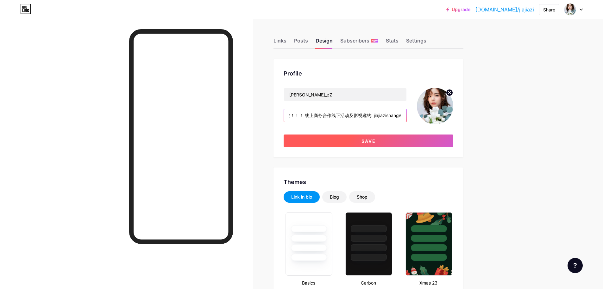
type input "《完蛋 我被美女包围了》[PERSON_NAME]扮演者^v^ 感谢喜欢！！！ 线上商务合作线下活动及影视邀约: jiajiazishangwu@163. c…"
click at [353, 143] on button "Save" at bounding box center [369, 140] width 170 height 13
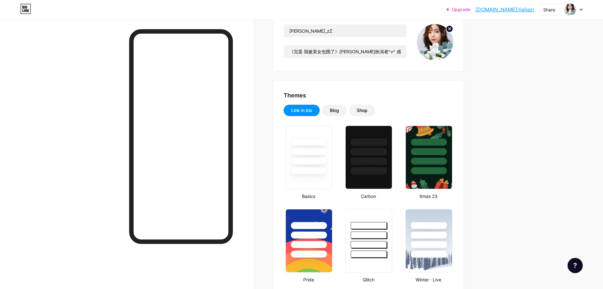
scroll to position [32, 0]
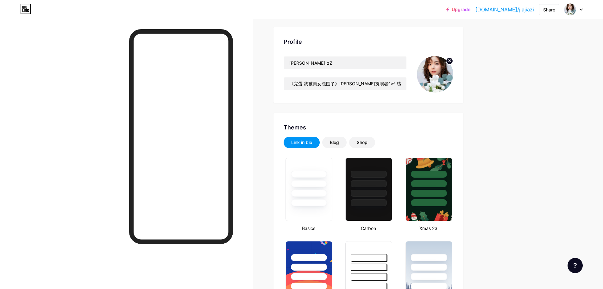
click at [525, 8] on link "[DOMAIN_NAME]/jiajiazi" at bounding box center [505, 10] width 59 height 8
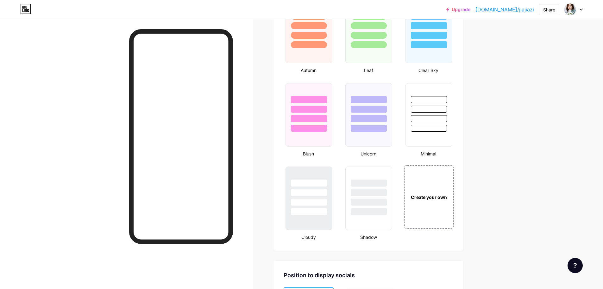
scroll to position [633, 0]
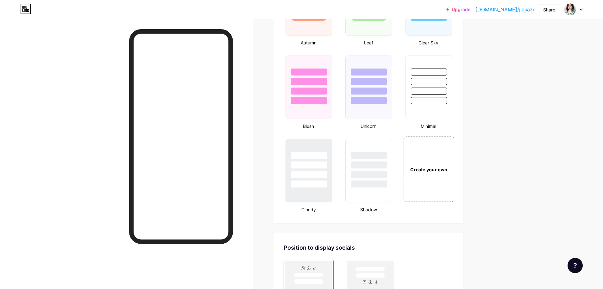
click at [430, 166] on div "Create your own" at bounding box center [429, 169] width 48 height 7
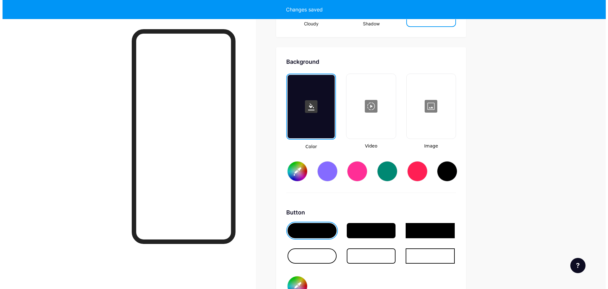
scroll to position [841, 0]
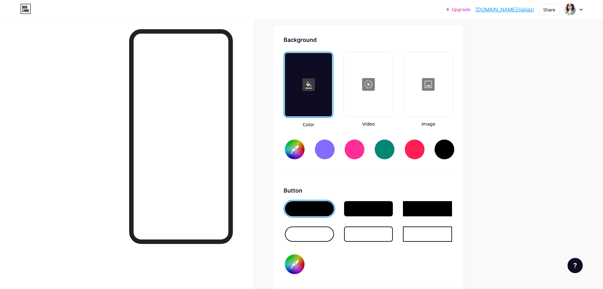
type input "#ffffff"
type input "#000000"
click at [376, 68] on div at bounding box center [369, 84] width 48 height 63
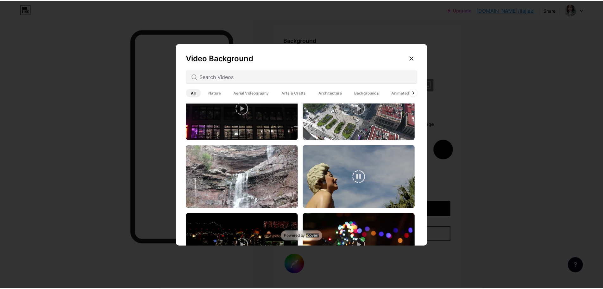
scroll to position [0, 0]
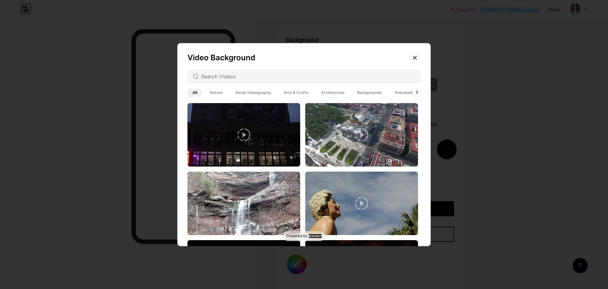
click at [413, 92] on div at bounding box center [417, 92] width 8 height 8
click at [413, 55] on icon at bounding box center [414, 57] width 5 height 5
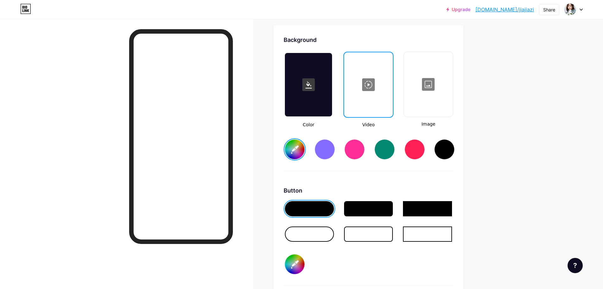
click at [429, 95] on div at bounding box center [429, 84] width 48 height 63
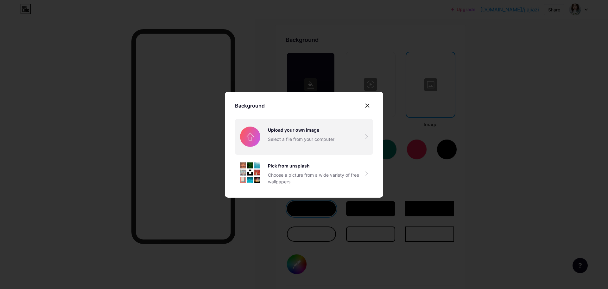
click at [315, 139] on input "file" at bounding box center [304, 136] width 138 height 35
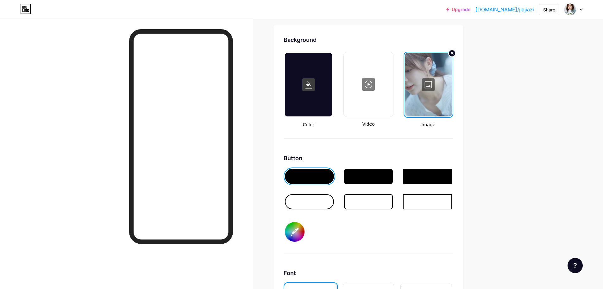
click at [365, 197] on div at bounding box center [368, 201] width 49 height 15
click at [318, 178] on div at bounding box center [309, 176] width 49 height 15
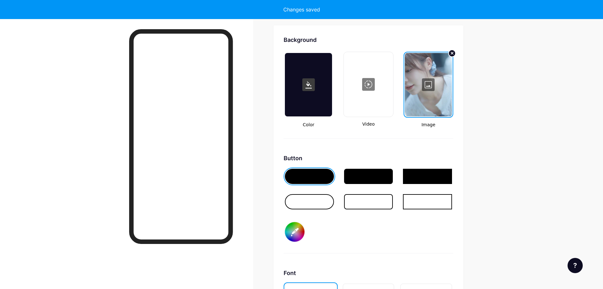
click at [297, 235] on input "#000000" at bounding box center [295, 232] width 20 height 20
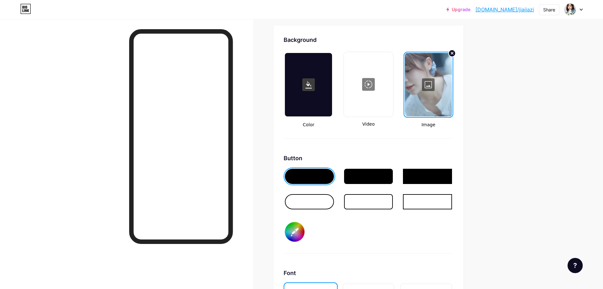
type input "#4678b9"
click at [346, 242] on div "Button #4678b9" at bounding box center [369, 203] width 170 height 99
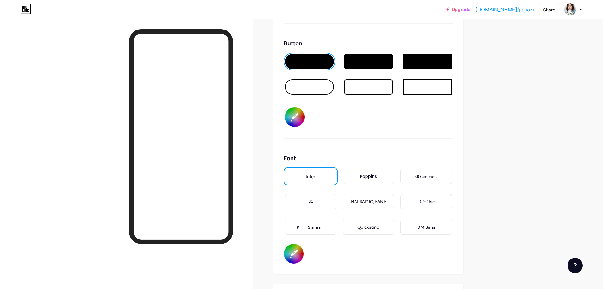
scroll to position [968, 0]
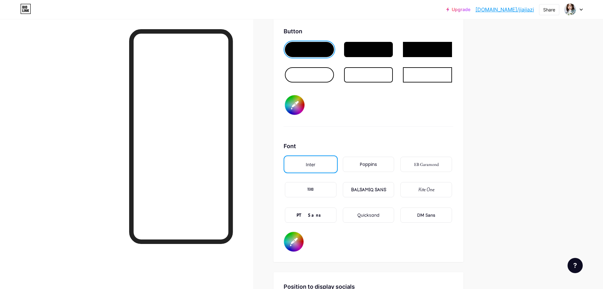
click at [369, 163] on div "Poppins" at bounding box center [368, 164] width 17 height 7
click at [436, 164] on div "EB Garamond" at bounding box center [426, 164] width 25 height 7
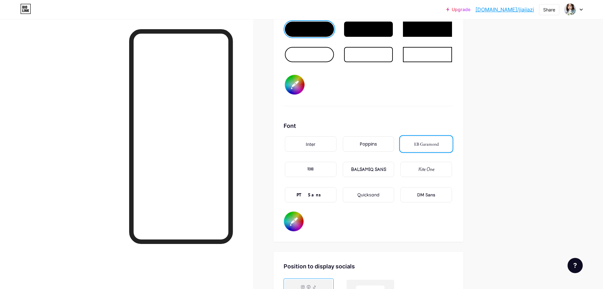
scroll to position [999, 0]
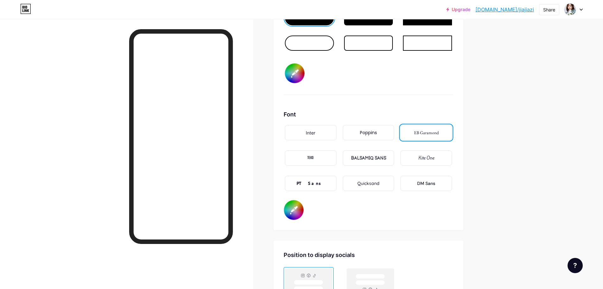
click at [427, 183] on div "DM Sans" at bounding box center [426, 183] width 18 height 7
click at [425, 161] on div "Kite One" at bounding box center [427, 158] width 16 height 7
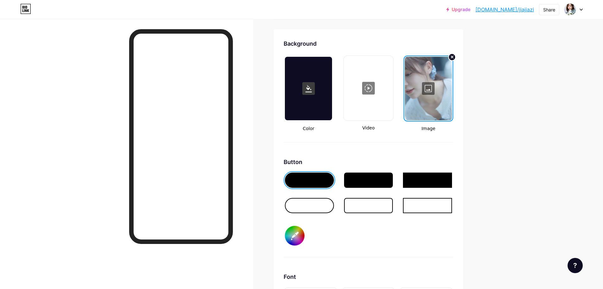
scroll to position [844, 0]
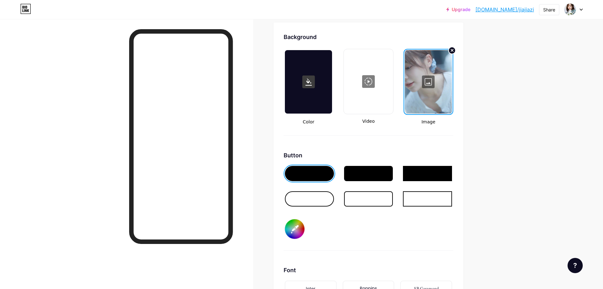
click at [297, 228] on input "#4678b9" at bounding box center [295, 229] width 20 height 20
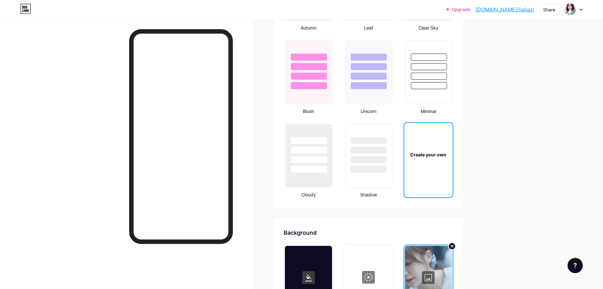
scroll to position [590, 0]
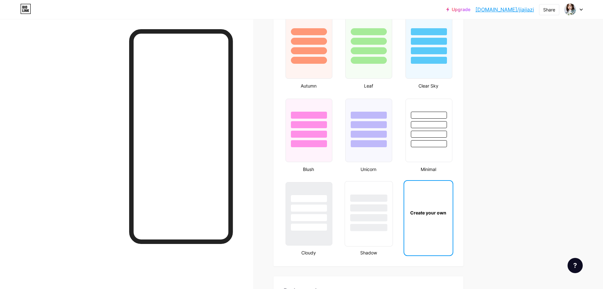
click at [366, 218] on div at bounding box center [369, 217] width 37 height 7
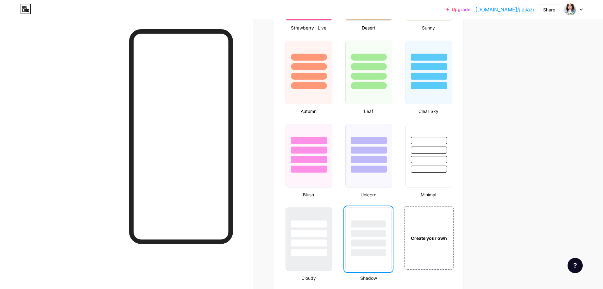
scroll to position [527, 0]
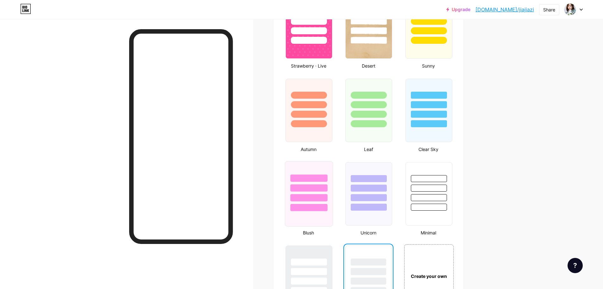
click at [312, 197] on div at bounding box center [308, 197] width 37 height 7
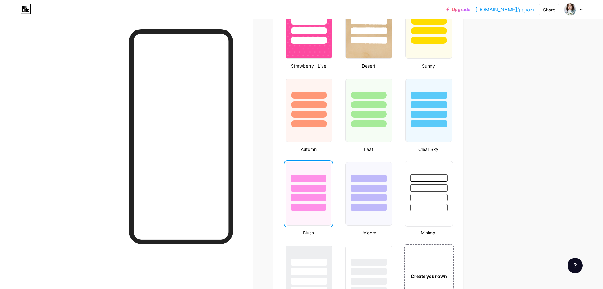
scroll to position [495, 0]
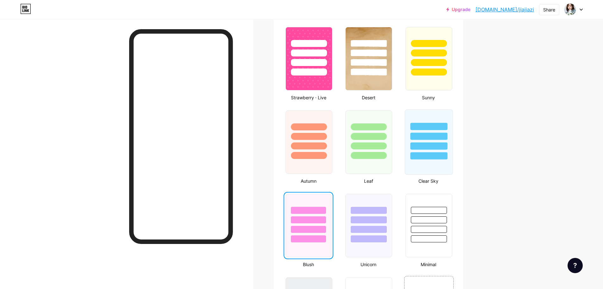
click at [430, 145] on div at bounding box center [428, 145] width 37 height 7
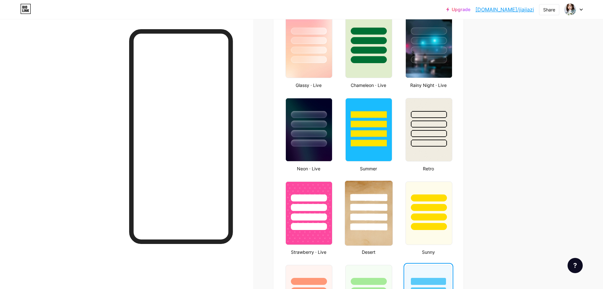
scroll to position [337, 0]
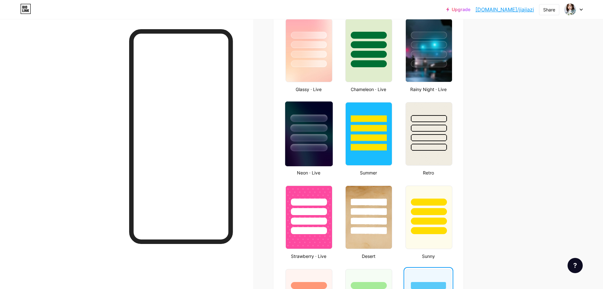
click at [301, 134] on div at bounding box center [309, 126] width 48 height 50
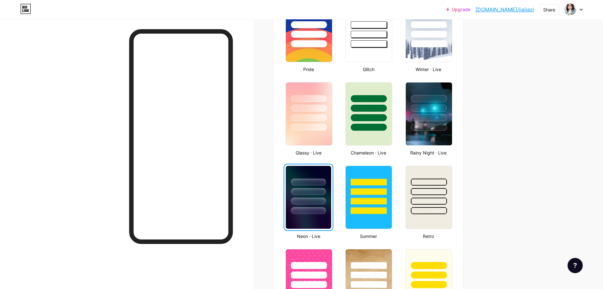
scroll to position [242, 0]
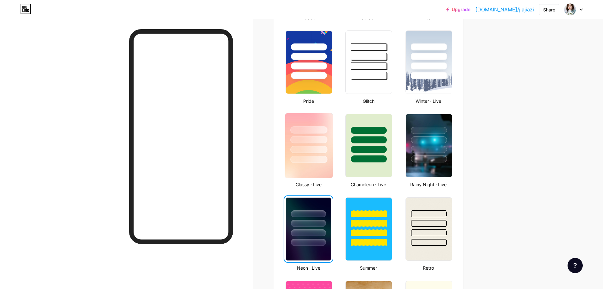
click at [308, 147] on div at bounding box center [308, 149] width 37 height 7
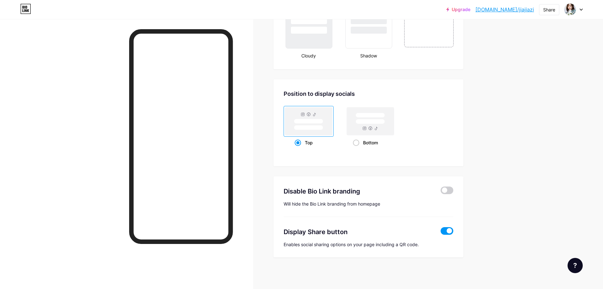
scroll to position [787, 0]
click at [448, 189] on span at bounding box center [447, 190] width 13 height 8
click at [441, 191] on input "checkbox" at bounding box center [441, 191] width 0 height 0
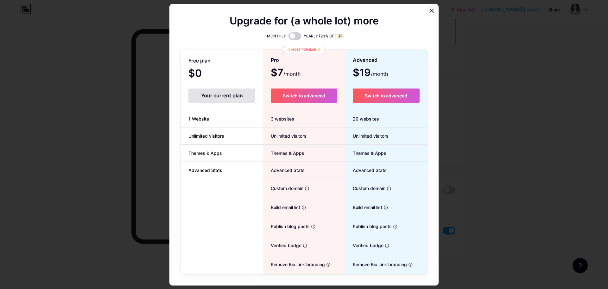
click at [434, 9] on div at bounding box center [431, 10] width 11 height 11
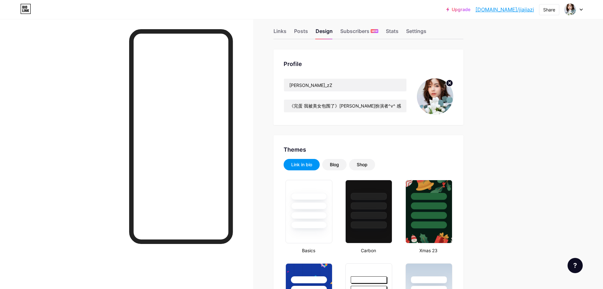
scroll to position [0, 0]
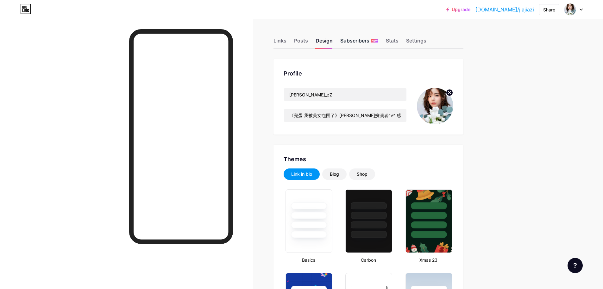
click at [357, 42] on div "Subscribers NEW" at bounding box center [359, 42] width 38 height 11
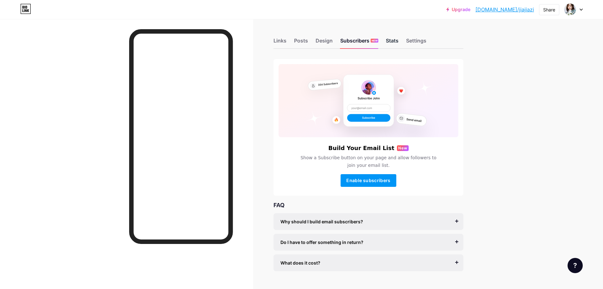
click at [391, 39] on div "Stats" at bounding box center [392, 42] width 13 height 11
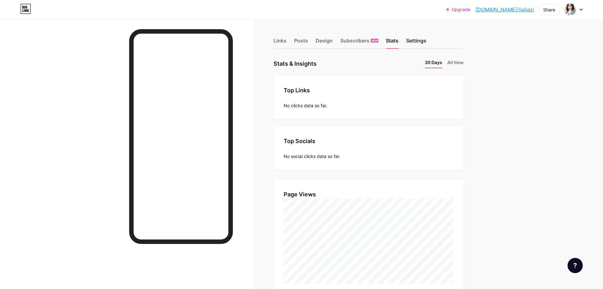
click at [413, 40] on div "Settings" at bounding box center [416, 42] width 20 height 11
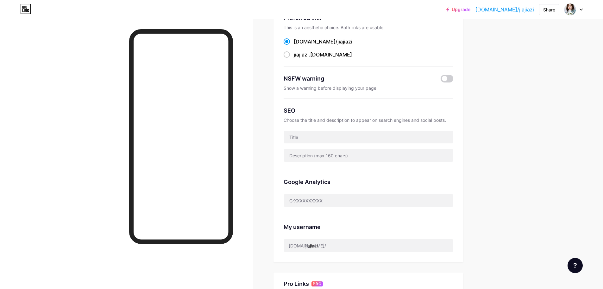
scroll to position [63, 0]
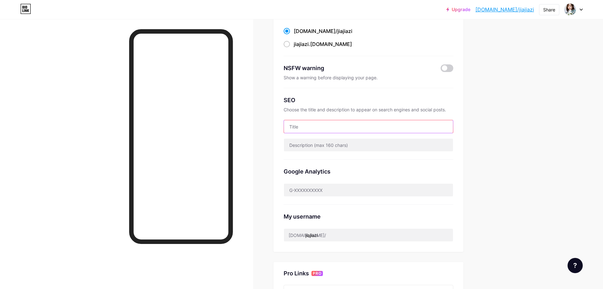
click at [338, 130] on input "text" at bounding box center [368, 126] width 169 height 13
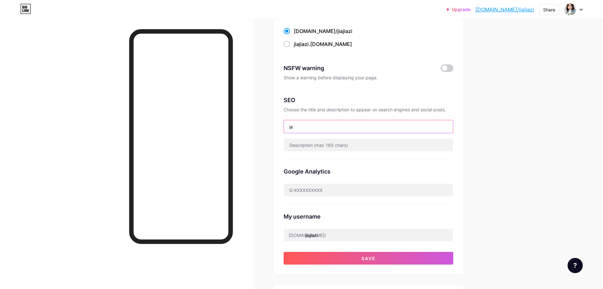
type input "j"
type input "[PERSON_NAME]"
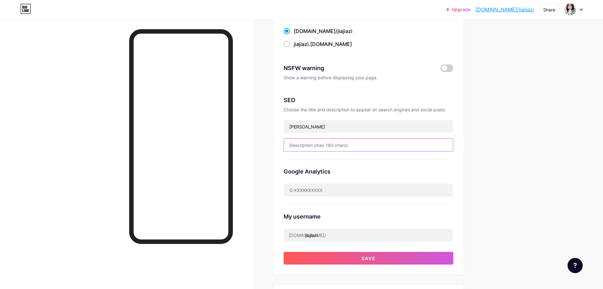
click at [315, 144] on input "text" at bounding box center [368, 144] width 169 height 13
paste input "wo:佳佳佳 zZ 《完蛋 我被美女包围了》[PERSON_NAME]扮演者^ 感谢喜欢！！！ 线上商务合作线下活动及影视邀约: jiajiazishangw…"
drag, startPoint x: 322, startPoint y: 145, endPoint x: 272, endPoint y: 144, distance: 50.7
click at [272, 144] on div "Links Posts Design Subscribers NEW Stats Settings Preferred link This is an aes…" at bounding box center [245, 206] width 490 height 500
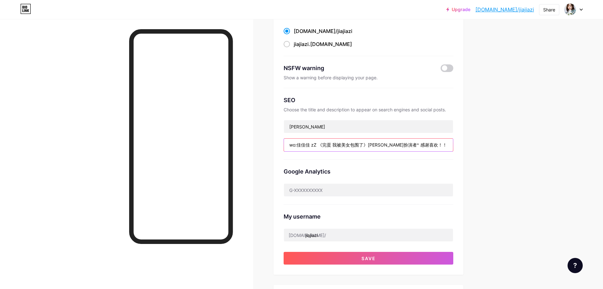
click at [318, 142] on input "wo:佳佳佳 zZ 《完蛋 我被美女包围了》[PERSON_NAME]扮演者^ 感谢喜欢！！！ 线上商务合作线下活动及影视邀约: jiajiazishangw…" at bounding box center [368, 144] width 169 height 13
drag, startPoint x: 300, startPoint y: 145, endPoint x: 277, endPoint y: 144, distance: 23.1
click at [277, 144] on div "Preferred link This is an aesthetic choice. Both links are usable. [DOMAIN_NAME…" at bounding box center [369, 135] width 190 height 279
drag, startPoint x: 314, startPoint y: 144, endPoint x: 393, endPoint y: 143, distance: 78.9
click at [393, 143] on input "佳佳佳 zZ 《完蛋 我被美女包围了》[PERSON_NAME]扮演者^ 感谢喜欢！！！ 线上商务合作线下活动及影视邀约: jiajiazishangwu@1…" at bounding box center [368, 144] width 169 height 13
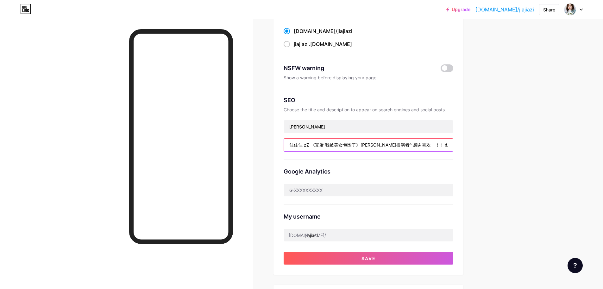
click at [388, 144] on input "佳佳佳 zZ 《完蛋 我被美女包围了》[PERSON_NAME]扮演者^ 感谢喜欢！！！ 线上商务合作线下活动及影视邀约: jiajiazishangwu@1…" at bounding box center [368, 144] width 169 height 13
click at [339, 143] on input "佳佳佳 zZ 《完蛋 我被美女包围了》[PERSON_NAME]扮演者^ 感谢喜欢！！！ 线上商务合作线下活动及影视邀约: jiajiazishangwu@1…" at bounding box center [368, 144] width 169 height 13
paste input "wb：佳佳佳_zZ 《完蛋 我被美女包围了》[PERSON_NAME]扮演者^_^ 感谢喜欢！！！ 线上商务合作 线下活动及影视邀约：[EMAIL_ADDRE…"
drag, startPoint x: 325, startPoint y: 146, endPoint x: 273, endPoint y: 143, distance: 52.1
click at [273, 143] on div "Links Posts Design Subscribers NEW Stats Settings Preferred link This is an aes…" at bounding box center [245, 206] width 490 height 500
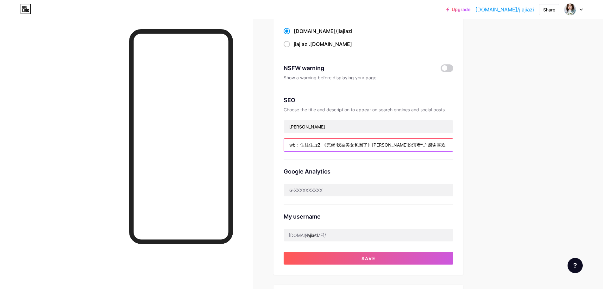
click at [302, 145] on input "wb：佳佳佳_zZ 《完蛋 我被美女包围了》[PERSON_NAME]扮演者^_^ 感谢喜欢！！！ 线上商务合作 线下活动及影视邀约：[EMAIL_ADDRE…" at bounding box center [368, 144] width 169 height 13
drag, startPoint x: 374, startPoint y: 144, endPoint x: 452, endPoint y: 143, distance: 77.9
click at [452, 143] on input "wb：佳佳佳_zZ 《完蛋 我被美女包围了》[PERSON_NAME]扮演者^_^ 感谢喜欢！！！ 线上商务合作 线下活动及影视邀约：[EMAIL_ADDRE…" at bounding box center [368, 144] width 169 height 13
click at [404, 142] on input "wb：佳佳佳_zZ 《完蛋 我被美女包围了》[PERSON_NAME]扮演者^_^ 感谢喜欢！！！ 线上商务合作 线下活动及影视邀约：[EMAIL_ADDRE…" at bounding box center [368, 144] width 169 height 13
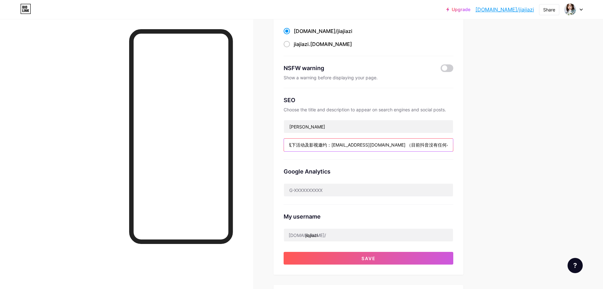
click at [451, 145] on input "wb：佳佳佳_zZ 《完蛋 我被美女包围了》[PERSON_NAME]扮演者^_^ 感谢喜欢！！！ 线上商务合作 线下活动及影视邀约：[EMAIL_ADDRE…" at bounding box center [368, 144] width 169 height 13
type input "wb：佳佳佳_zZ 《完蛋 我被美女包围了》[PERSON_NAME]扮演者^_^ 感谢喜欢！！！ 线上商务合作 线下活动及影视邀约：[EMAIL_ADDRE…"
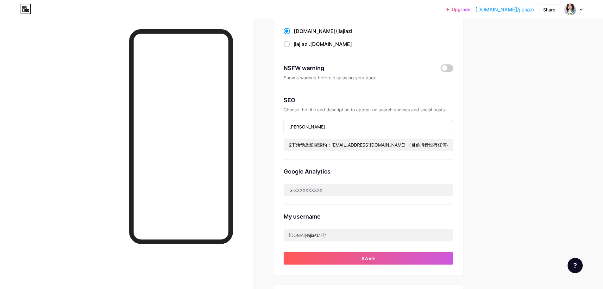
scroll to position [0, 0]
click at [319, 128] on input "[PERSON_NAME]" at bounding box center [368, 126] width 169 height 13
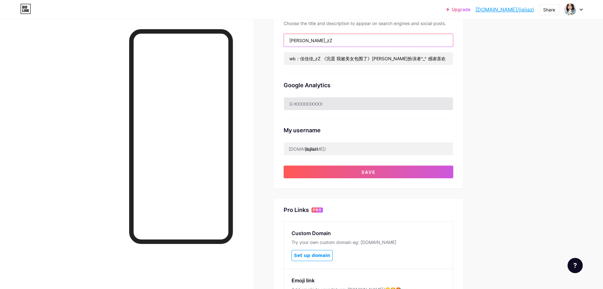
scroll to position [158, 0]
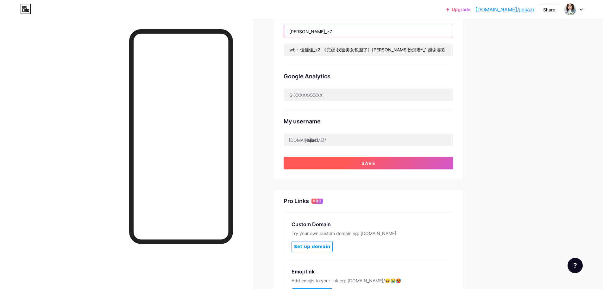
type input "[PERSON_NAME]_zZ"
click at [370, 165] on button "Save" at bounding box center [369, 162] width 170 height 13
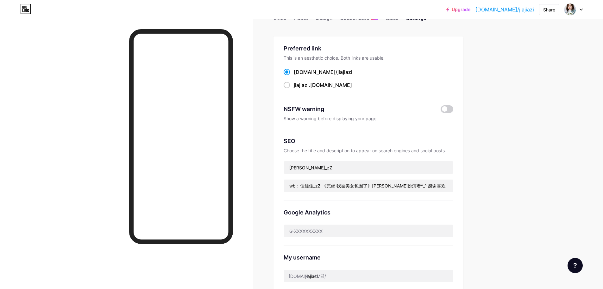
scroll to position [0, 0]
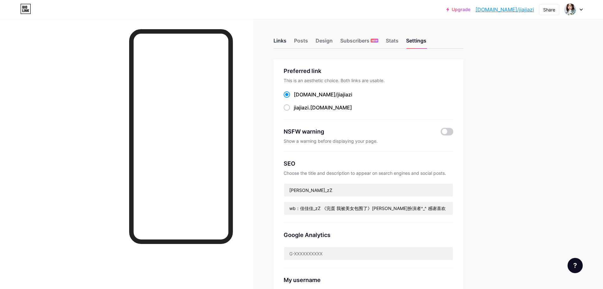
click at [281, 41] on div "Links" at bounding box center [280, 42] width 13 height 11
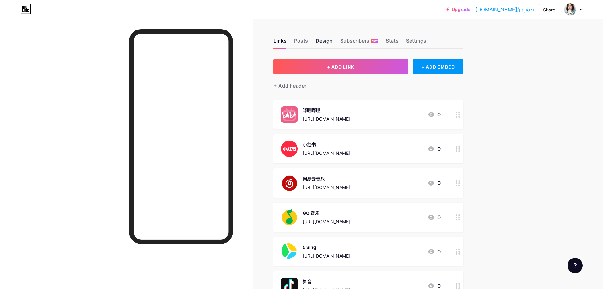
click at [321, 42] on div "Design" at bounding box center [324, 42] width 17 height 11
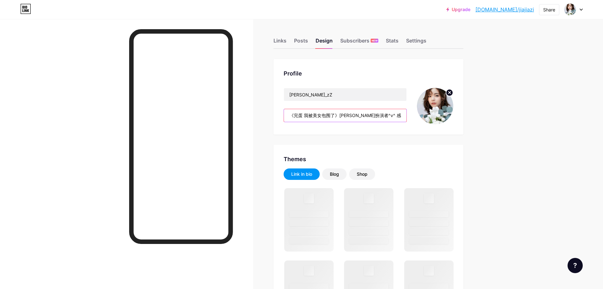
click at [350, 113] on input "《完蛋 我被美女包围了》[PERSON_NAME]扮演者^v^ 感谢喜欢！！！ 线上商务合作线下活动及影视邀约: jiajiazishangwu@163. c…" at bounding box center [345, 115] width 123 height 13
paste input "wb：佳佳佳_zZ 《完蛋 我被美女包围了》[PERSON_NAME]扮演者^_^ 感谢喜欢！！！ 线上商务合作 线下活动及影视邀约：[EMAIL_ADDRE…"
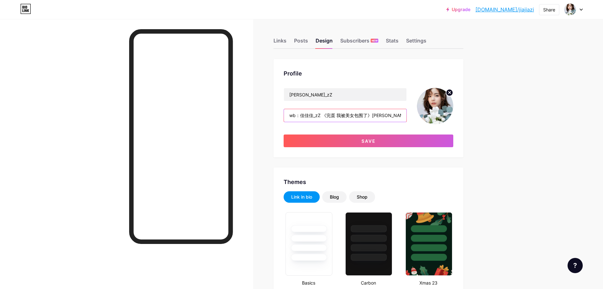
scroll to position [0, 248]
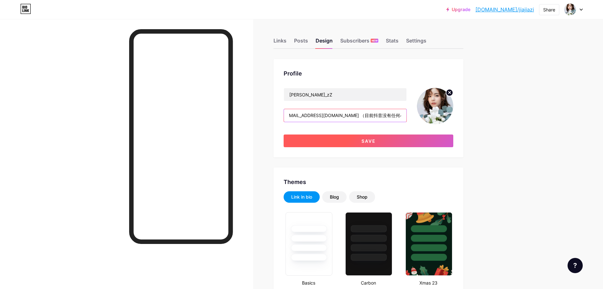
type input "wb：佳佳佳_zZ 《完蛋 我被美女包围了》[PERSON_NAME]扮演者^_^ 感谢喜欢！！！ 线上商务合作 线下活动及影视邀约：[EMAIL_ADDRE…"
click at [387, 139] on button "Save" at bounding box center [369, 140] width 170 height 13
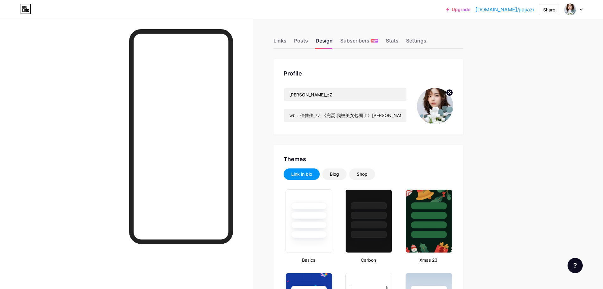
click at [433, 106] on img at bounding box center [435, 106] width 36 height 36
click at [450, 90] on circle at bounding box center [449, 92] width 7 height 7
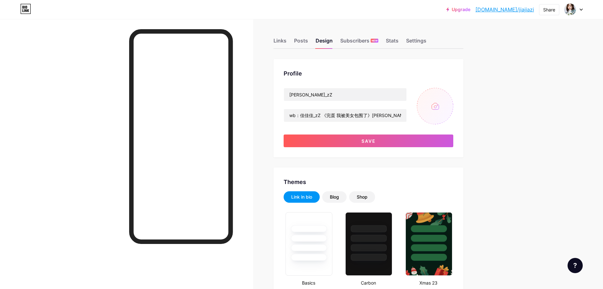
click at [427, 109] on input "file" at bounding box center [435, 106] width 36 height 36
type input "C:\fakepath\tos-cn-avt-0015_968374b5c68a103f8ffd3586149f23b9~c5_300x300.jpeg"
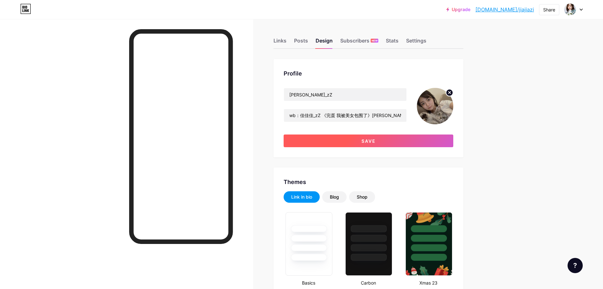
click at [352, 140] on button "Save" at bounding box center [369, 140] width 170 height 13
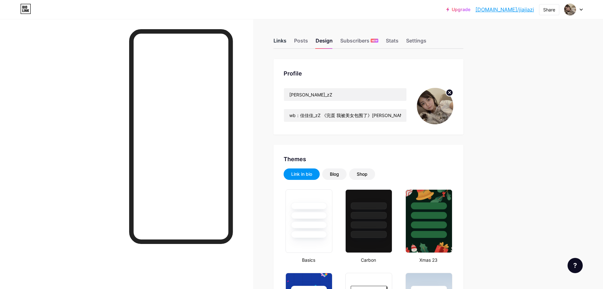
click at [280, 40] on div "Links" at bounding box center [280, 42] width 13 height 11
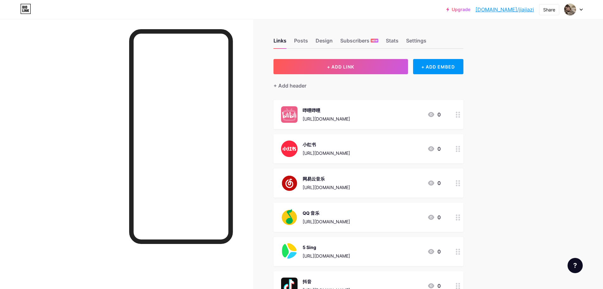
click at [581, 10] on icon at bounding box center [581, 10] width 3 height 2
drag, startPoint x: 584, startPoint y: 0, endPoint x: 524, endPoint y: 244, distance: 251.1
click at [524, 244] on div "Upgrade [DOMAIN_NAME]/jiajia... [DOMAIN_NAME]/jiajiazi Share Switch accounts [P…" at bounding box center [301, 187] width 603 height 374
click at [416, 39] on div "Settings" at bounding box center [416, 42] width 20 height 11
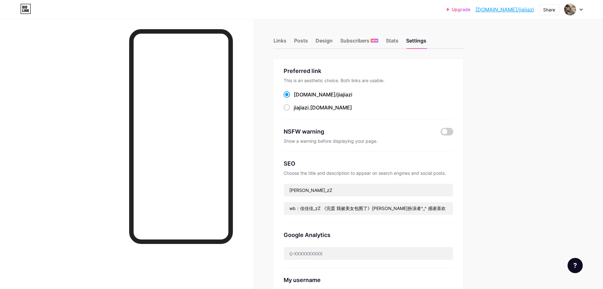
scroll to position [32, 0]
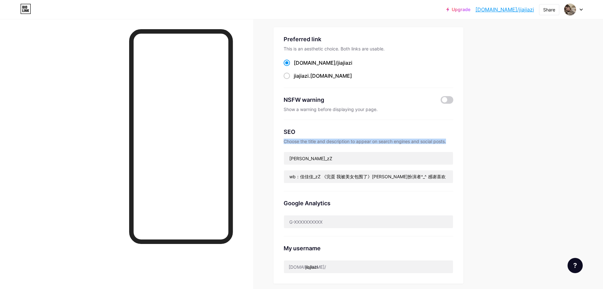
drag, startPoint x: 286, startPoint y: 141, endPoint x: 457, endPoint y: 140, distance: 171.4
click at [457, 140] on div "Preferred link This is an aesthetic choice. Both links are usable. [DOMAIN_NAME…" at bounding box center [369, 155] width 190 height 256
click at [529, 140] on div "Upgrade [DOMAIN_NAME]/jiajia... [DOMAIN_NAME]/jiajiazi Share Switch accounts [P…" at bounding box center [301, 216] width 603 height 496
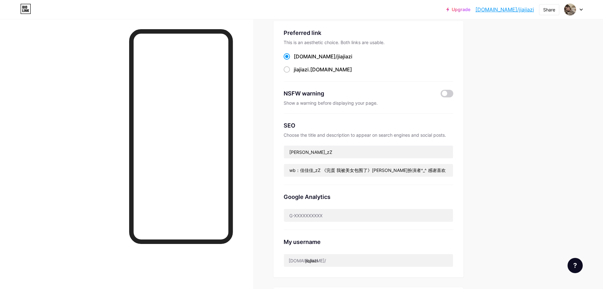
scroll to position [0, 0]
